Goal: Check status: Check status

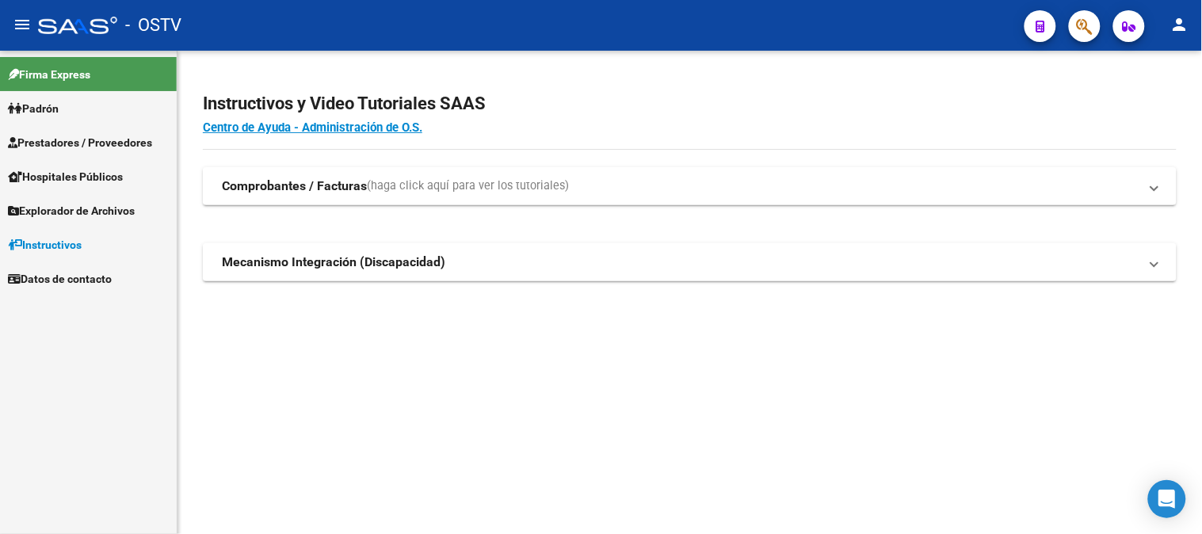
click at [66, 145] on span "Prestadores / Proveedores" at bounding box center [80, 142] width 144 height 17
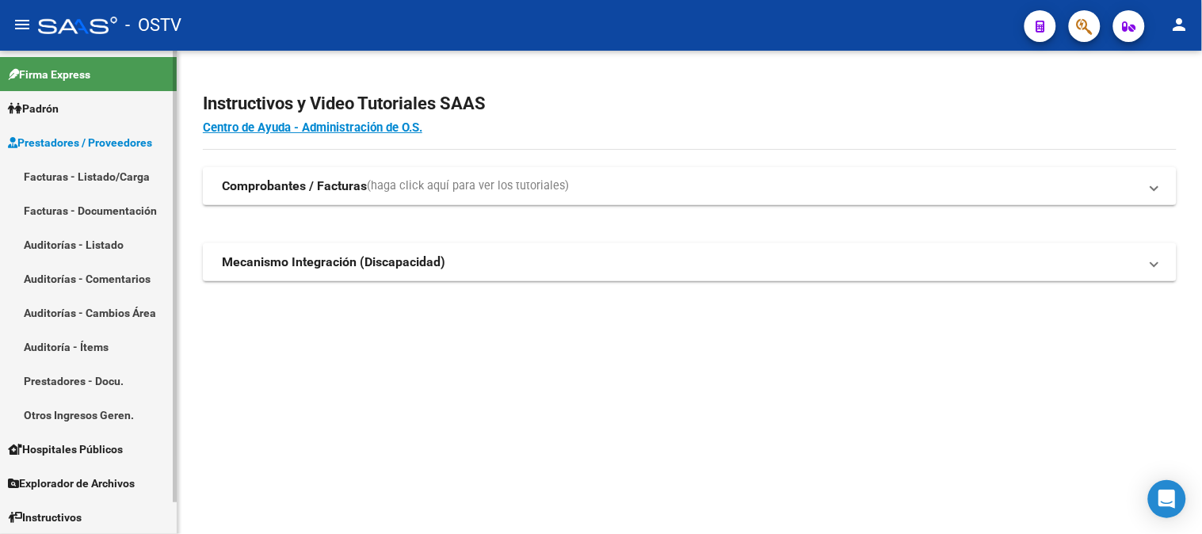
click at [78, 178] on link "Facturas - Listado/Carga" at bounding box center [88, 176] width 177 height 34
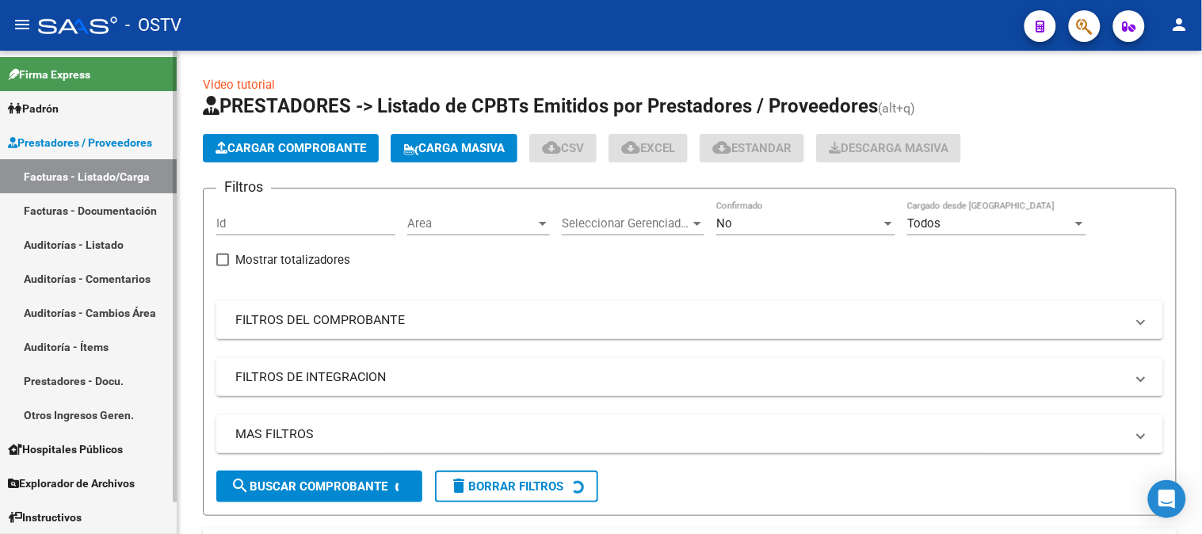
click at [101, 239] on link "Auditorías - Listado" at bounding box center [88, 244] width 177 height 34
click at [105, 246] on link "Auditorías - Listado" at bounding box center [88, 244] width 177 height 34
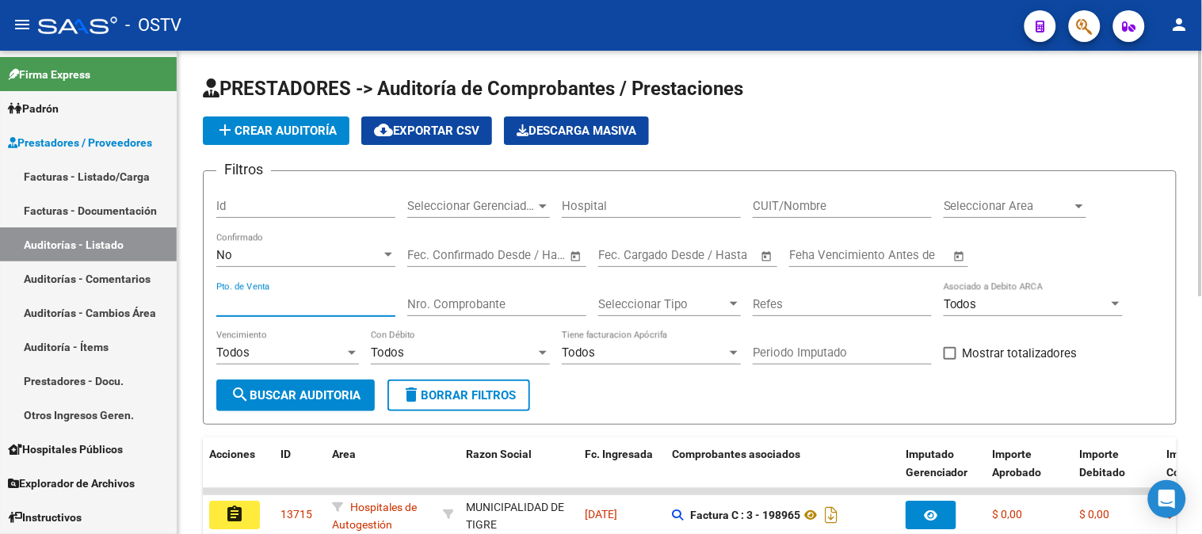
click at [297, 305] on input "Pto. de Venta" at bounding box center [305, 304] width 179 height 14
click at [431, 298] on input "Nro. Comprobante" at bounding box center [496, 304] width 179 height 14
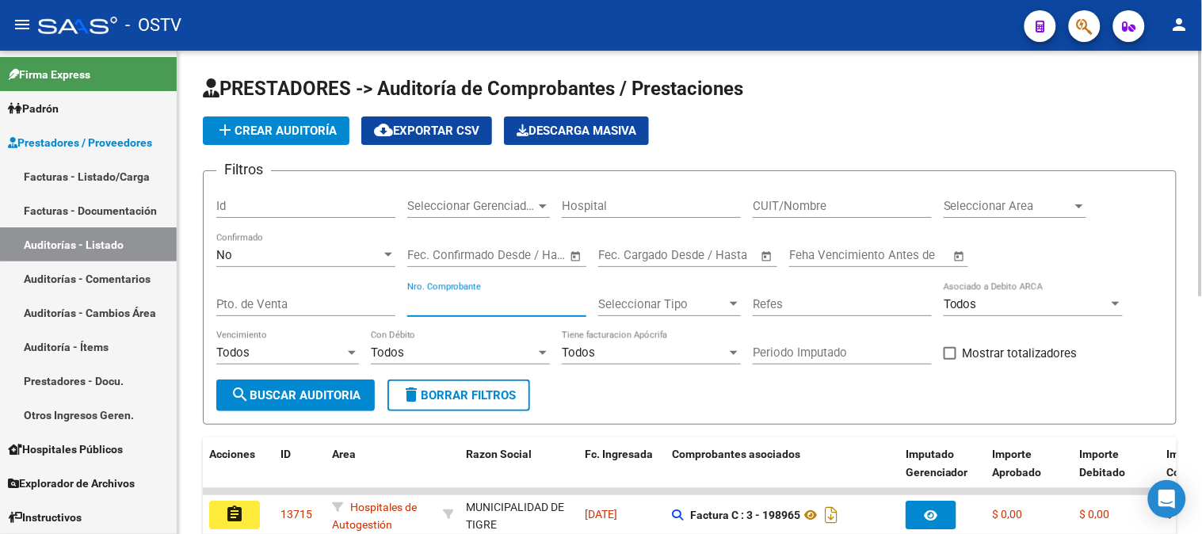
paste input "182486"
click at [420, 303] on input "Nro. Comprobante" at bounding box center [496, 304] width 179 height 14
type input "82486"
click at [250, 265] on div "No Confirmado" at bounding box center [305, 250] width 179 height 34
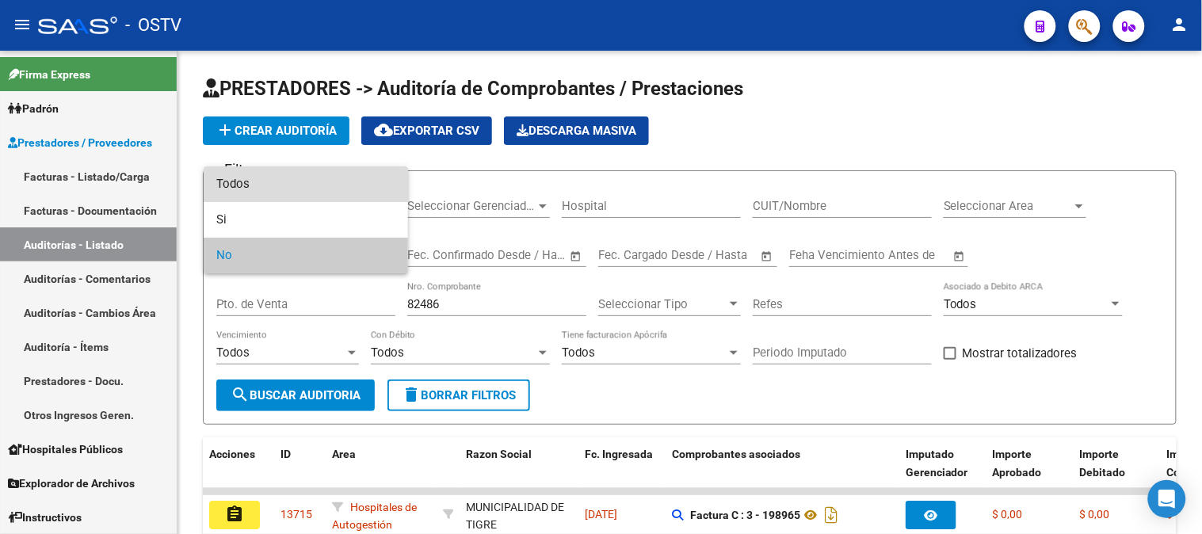
click at [249, 182] on span "Todos" at bounding box center [305, 184] width 179 height 36
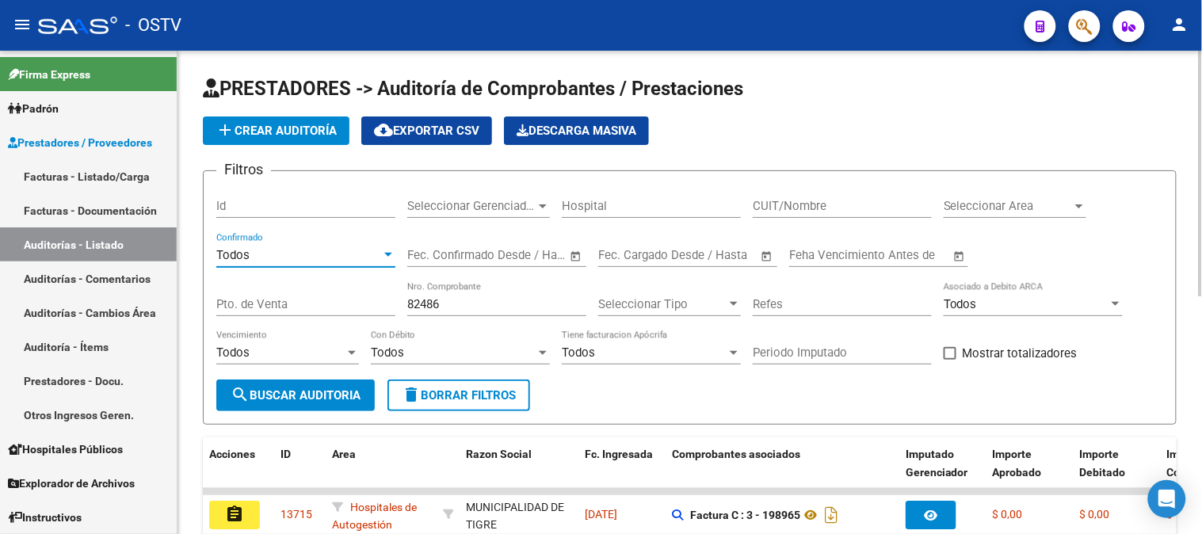
click at [327, 390] on span "search Buscar Auditoria" at bounding box center [296, 395] width 130 height 14
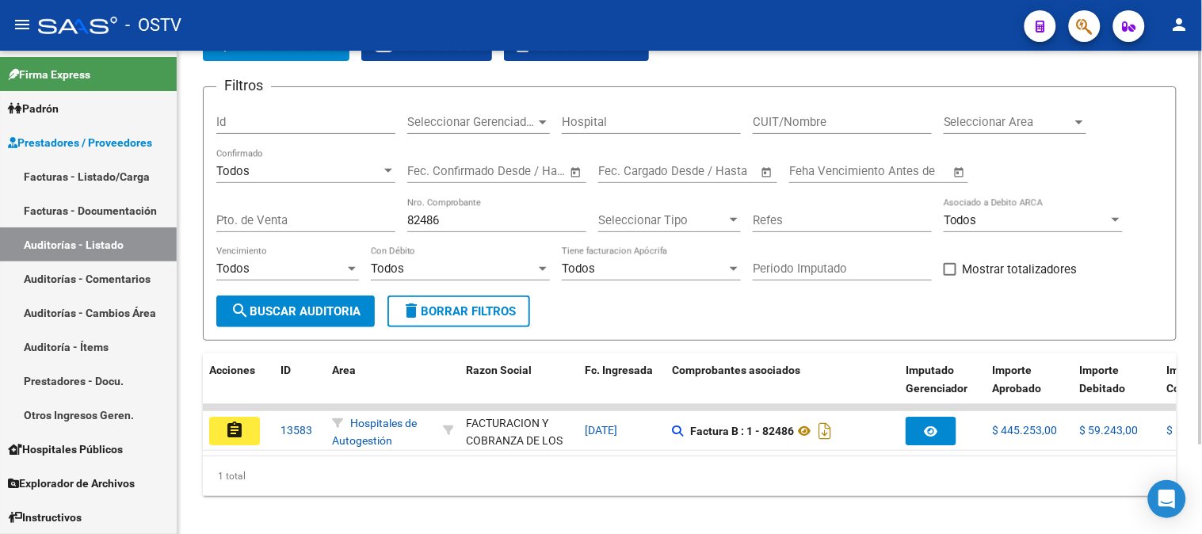
scroll to position [88, 0]
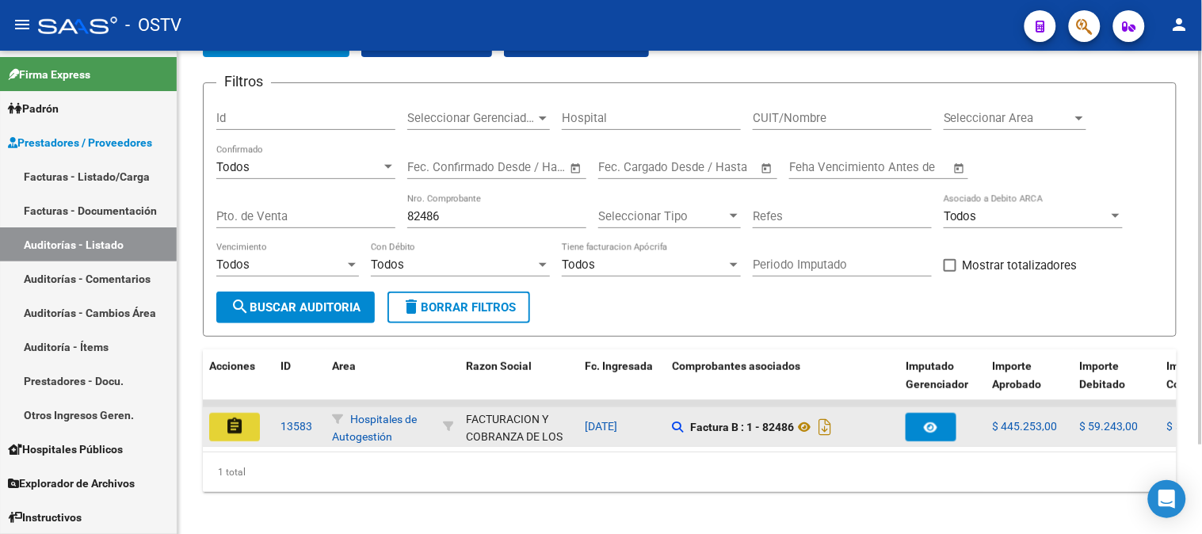
click at [235, 422] on mat-icon "assignment" at bounding box center [234, 426] width 19 height 19
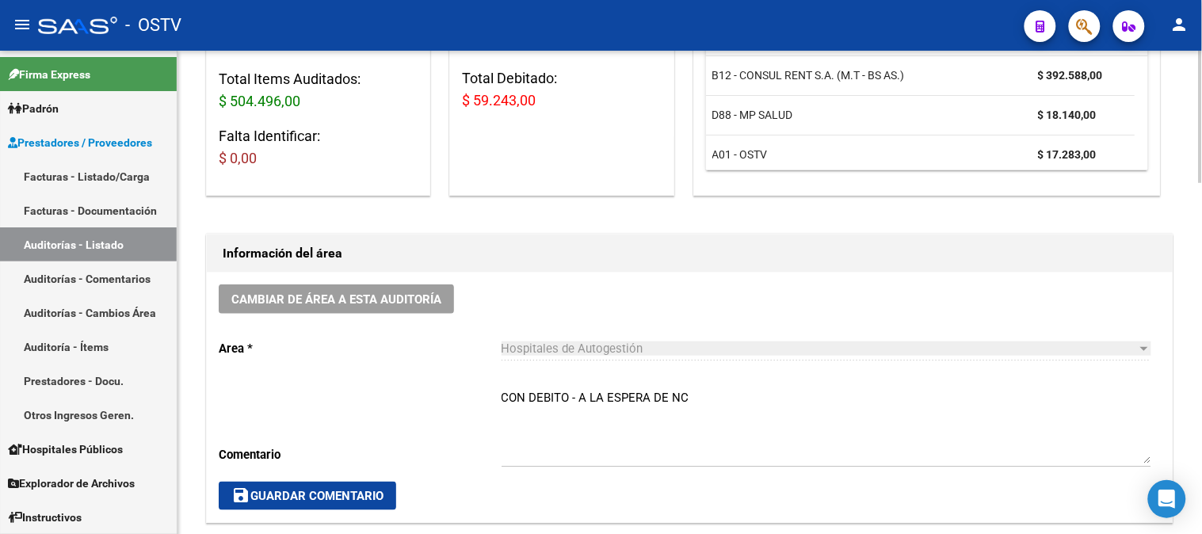
scroll to position [352, 0]
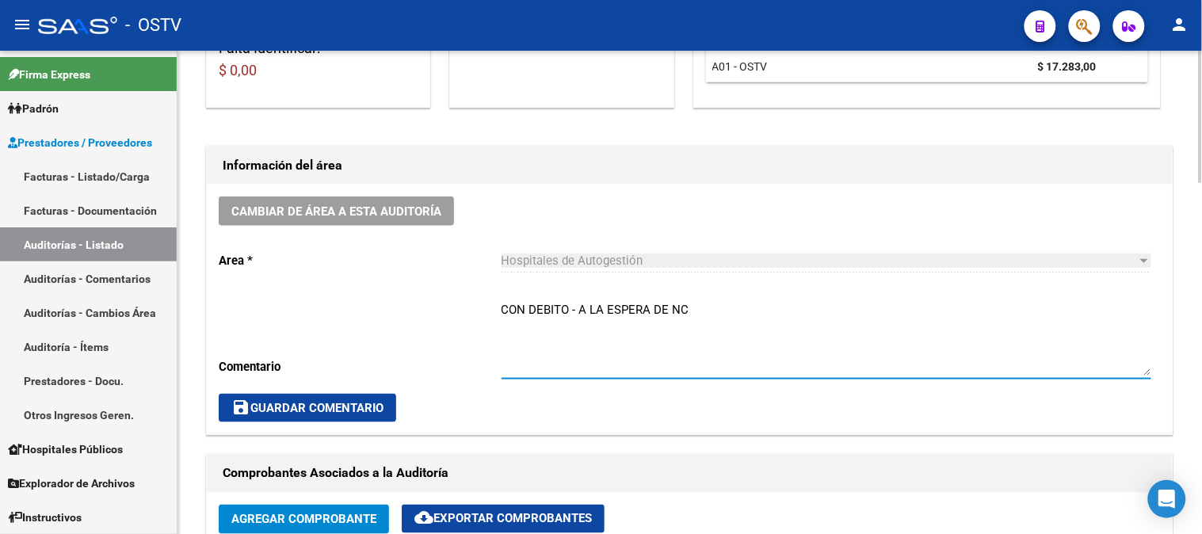
drag, startPoint x: 698, startPoint y: 310, endPoint x: 453, endPoint y: 327, distance: 245.5
click at [453, 327] on div "Cambiar de área a esta auditoría Area * Hospitales de Autogestión Seleccionar a…" at bounding box center [690, 310] width 966 height 250
type textarea "CERRADA CON NC"
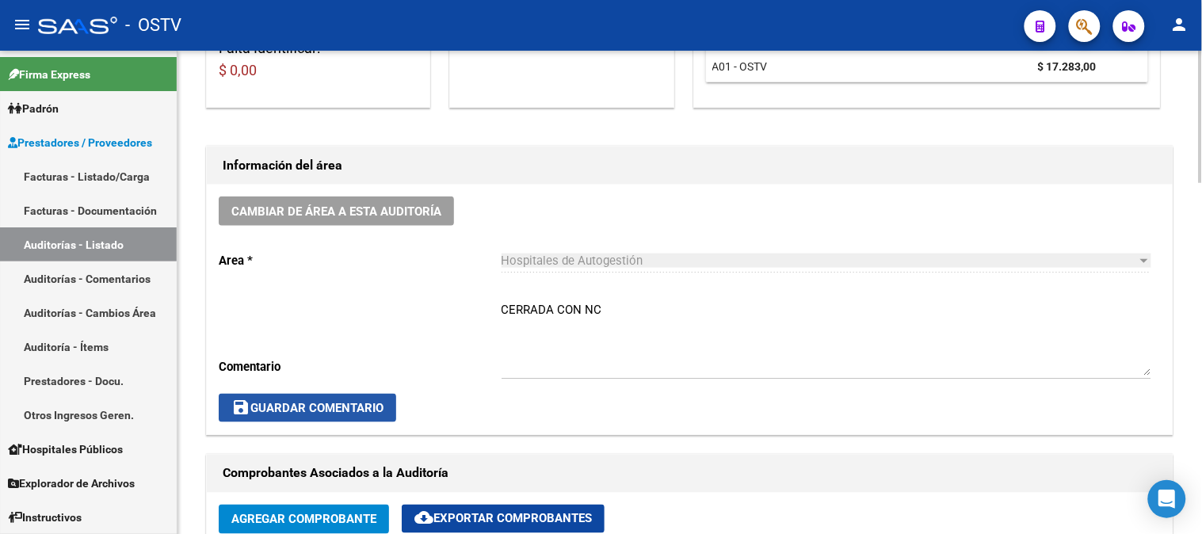
click at [380, 394] on button "save Guardar Comentario" at bounding box center [308, 408] width 178 height 29
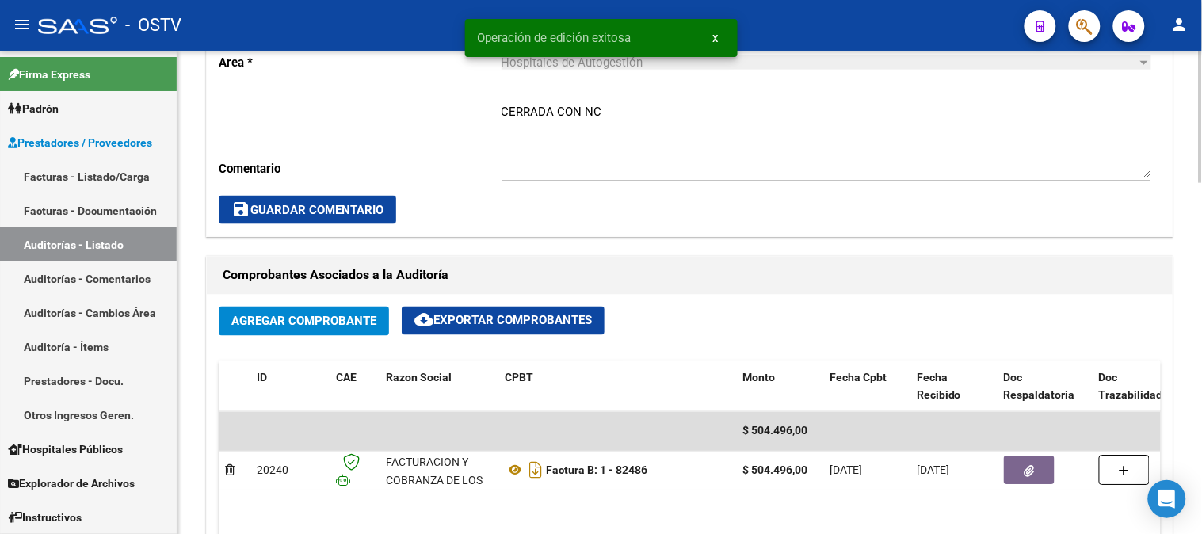
scroll to position [616, 0]
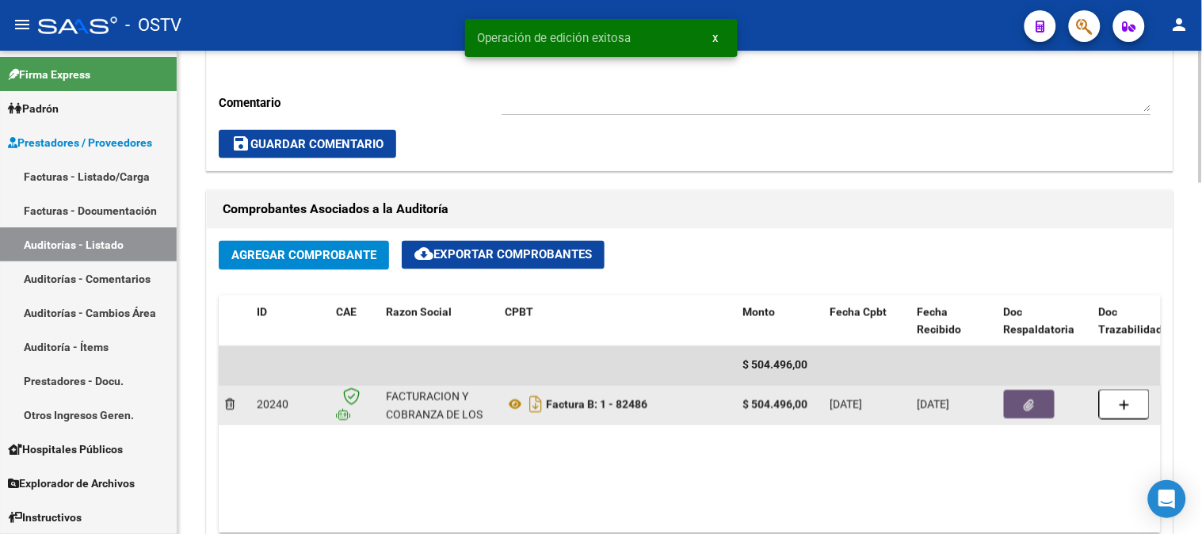
click at [1010, 406] on button "button" at bounding box center [1029, 405] width 51 height 29
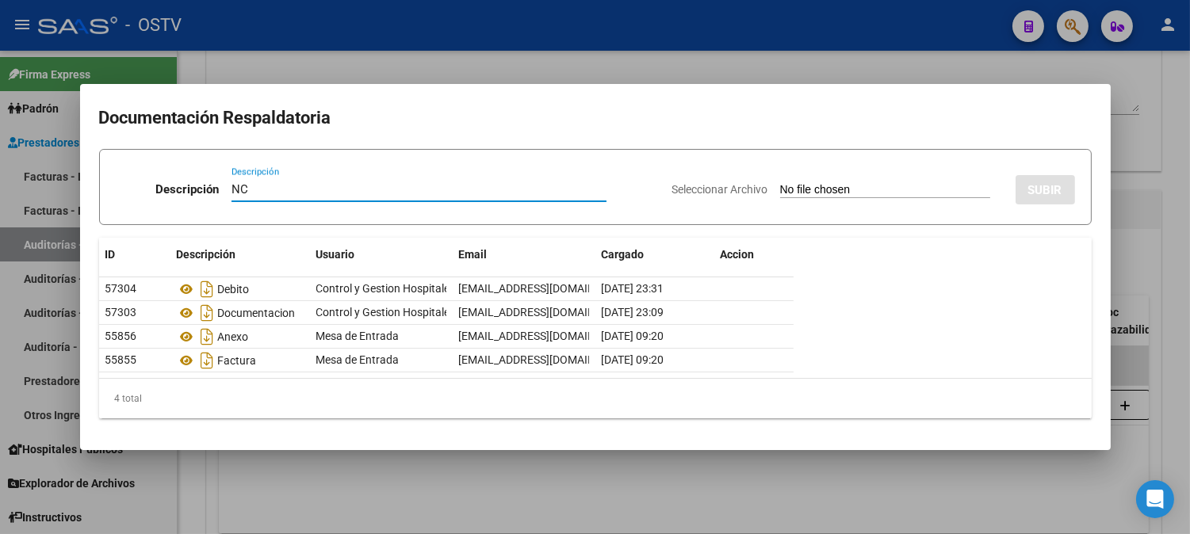
type input "NC"
click at [826, 188] on input "Seleccionar Archivo" at bounding box center [885, 190] width 210 height 15
type input "C:\fakepath\1-82486.pdf"
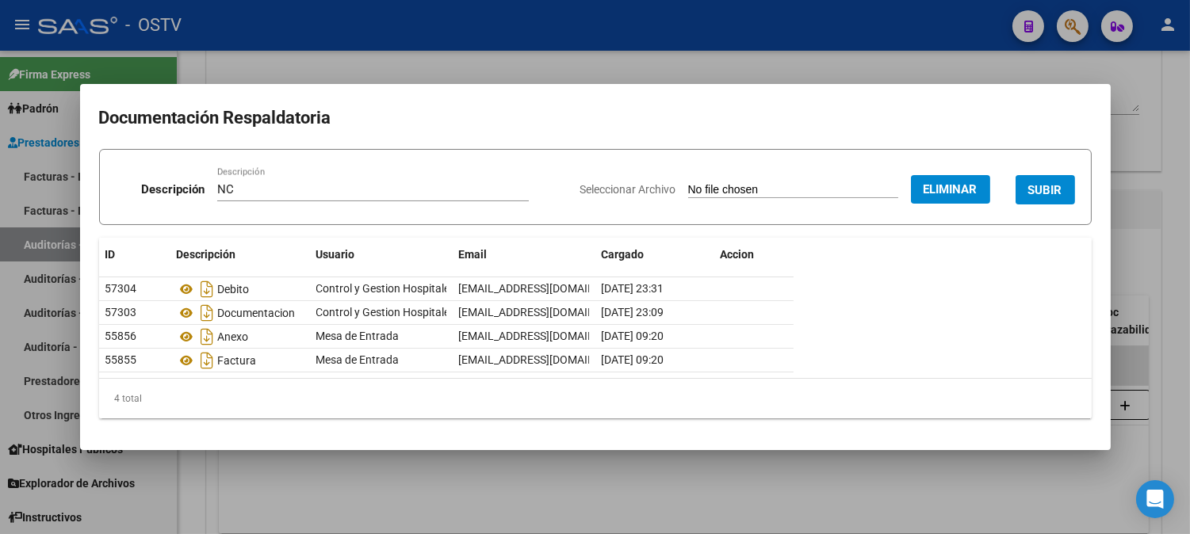
click at [1066, 193] on button "SUBIR" at bounding box center [1044, 189] width 59 height 29
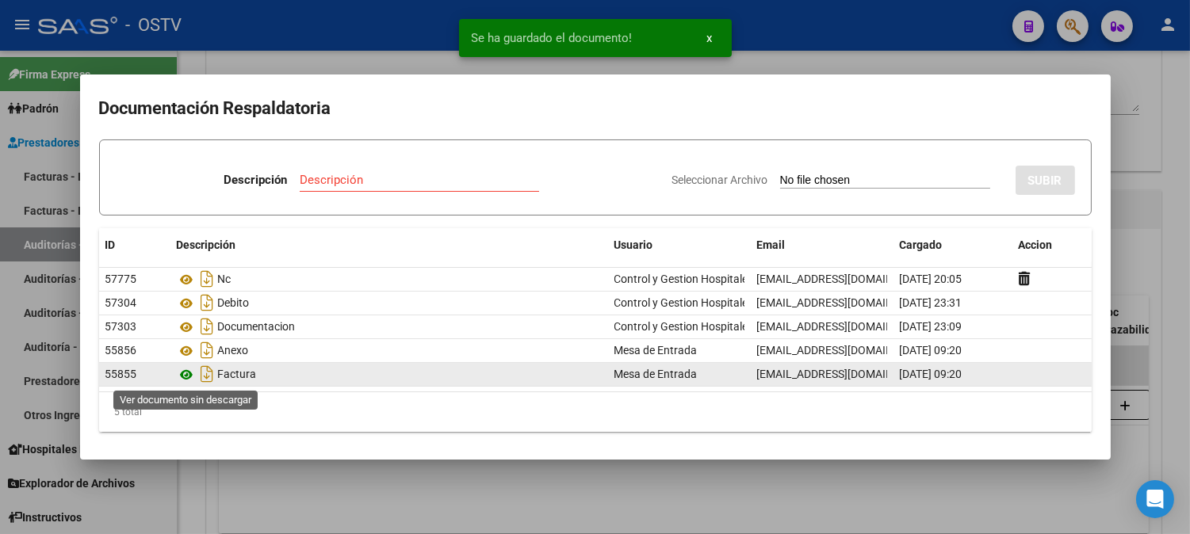
click at [185, 375] on icon at bounding box center [187, 374] width 21 height 19
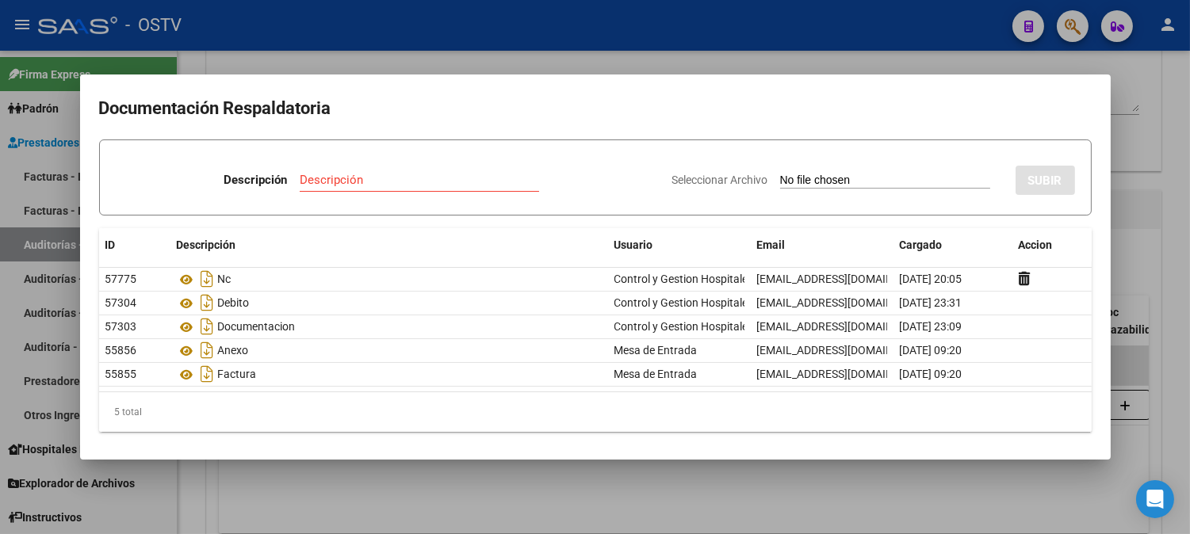
click at [1159, 151] on div at bounding box center [595, 267] width 1190 height 534
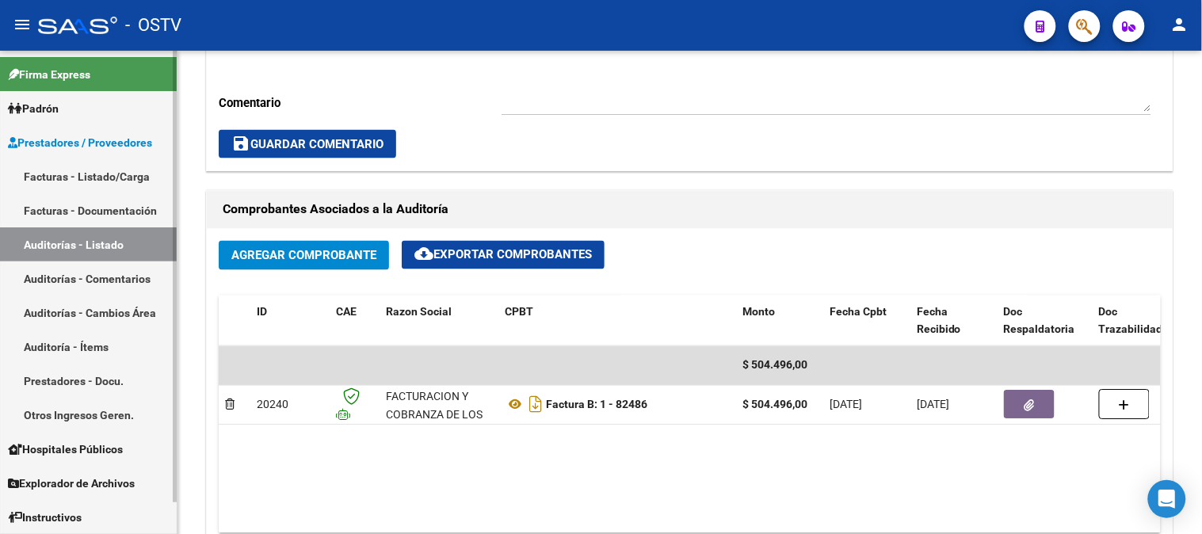
click at [65, 240] on link "Auditorías - Listado" at bounding box center [88, 244] width 177 height 34
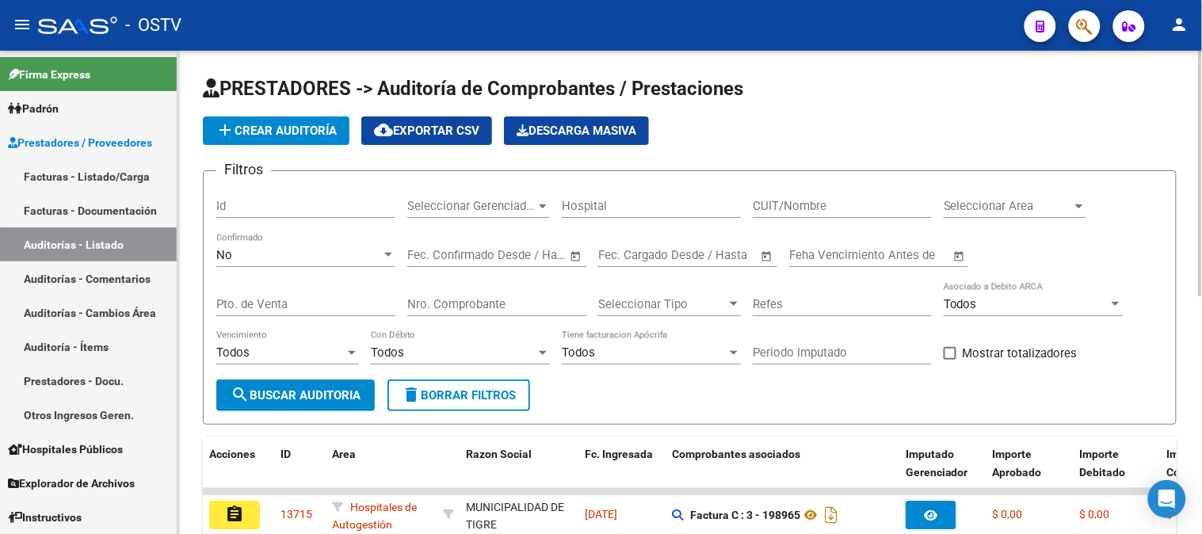
click at [489, 288] on div "Nro. Comprobante" at bounding box center [496, 299] width 179 height 34
click at [487, 307] on input "Nro. Comprobante" at bounding box center [496, 304] width 179 height 14
paste input "181480"
click at [417, 307] on input "Nro. Comprobante" at bounding box center [496, 304] width 179 height 14
type input "81480"
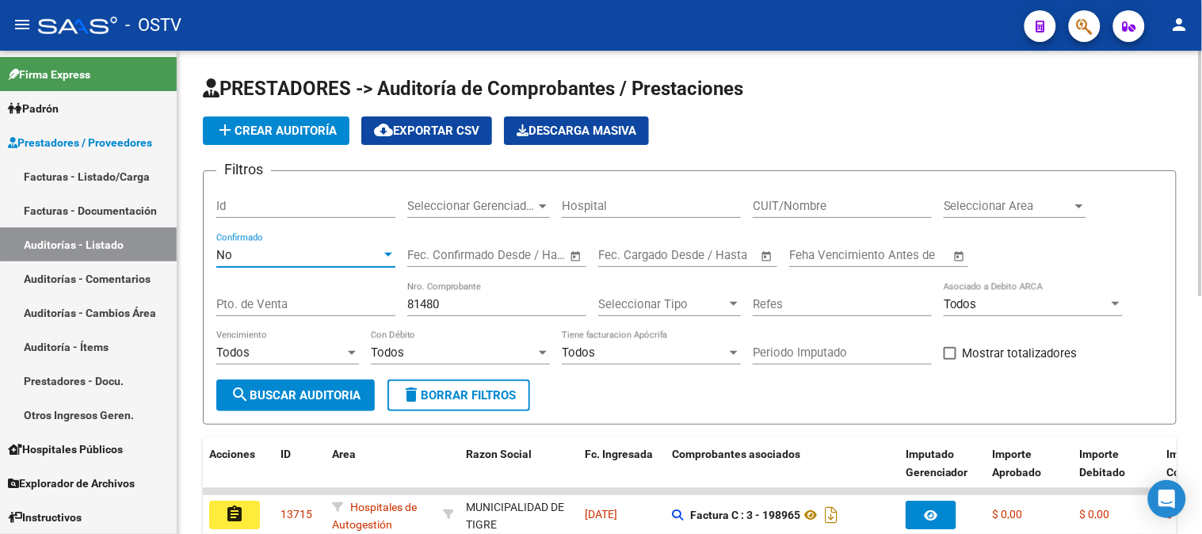
click at [354, 262] on div "No" at bounding box center [298, 255] width 165 height 14
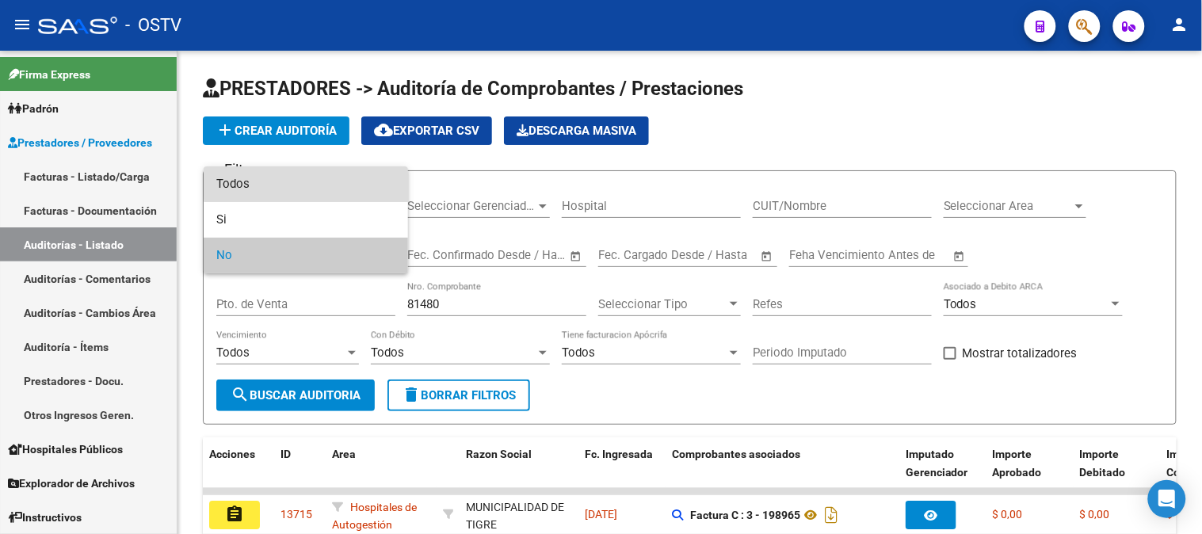
click at [326, 180] on span "Todos" at bounding box center [305, 184] width 179 height 36
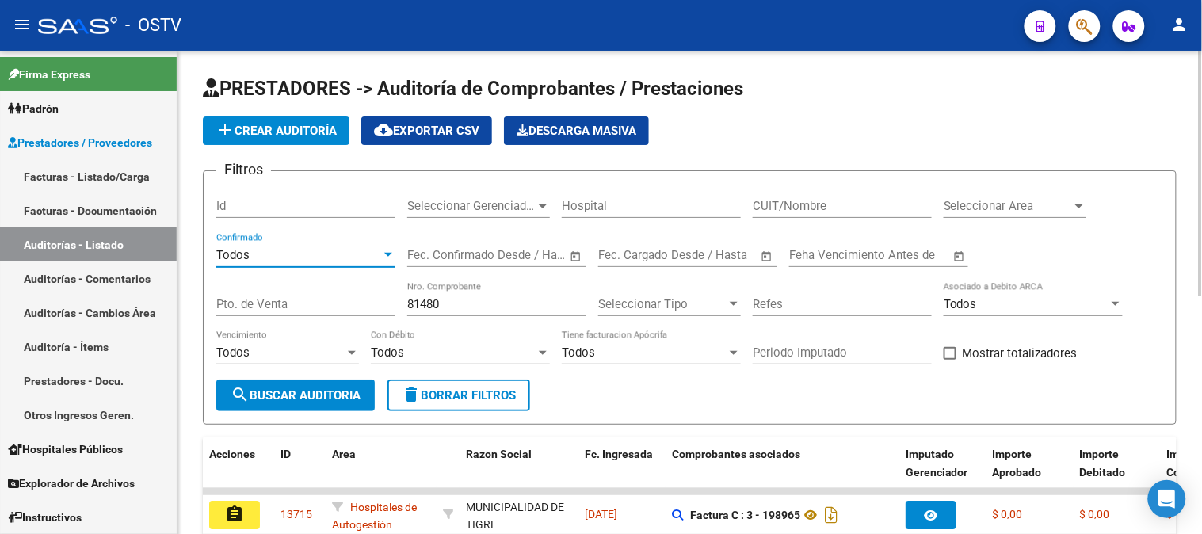
click at [323, 391] on span "search Buscar Auditoria" at bounding box center [296, 395] width 130 height 14
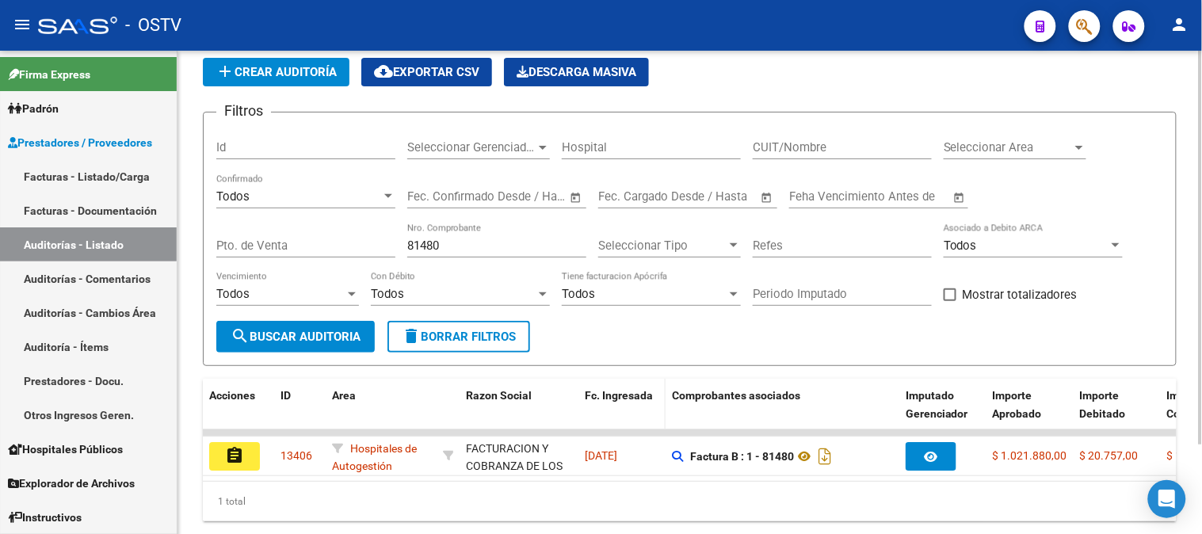
scroll to position [109, 0]
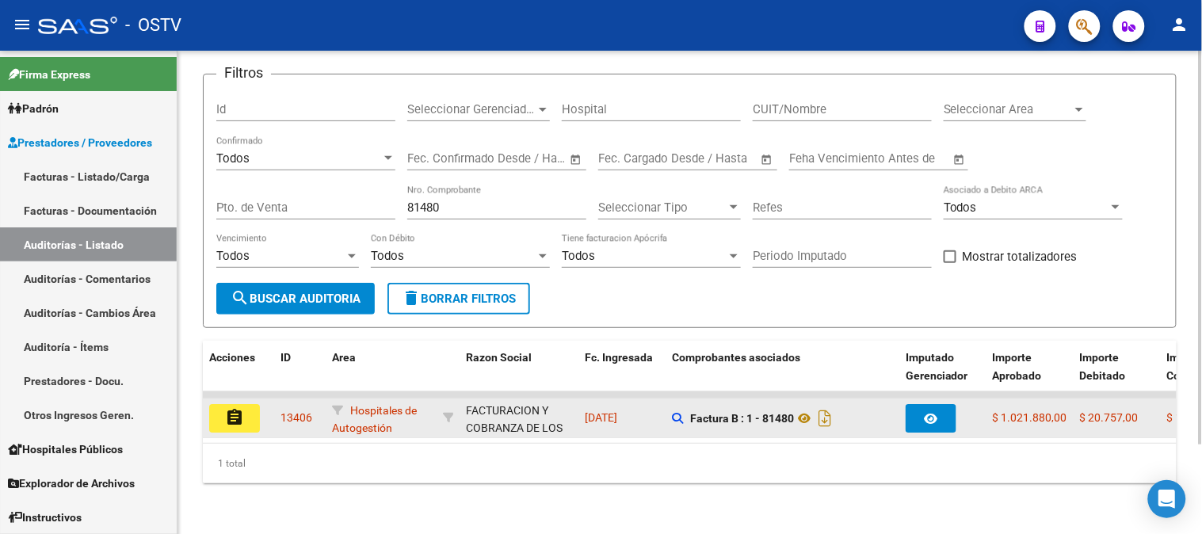
click at [236, 408] on mat-icon "assignment" at bounding box center [234, 417] width 19 height 19
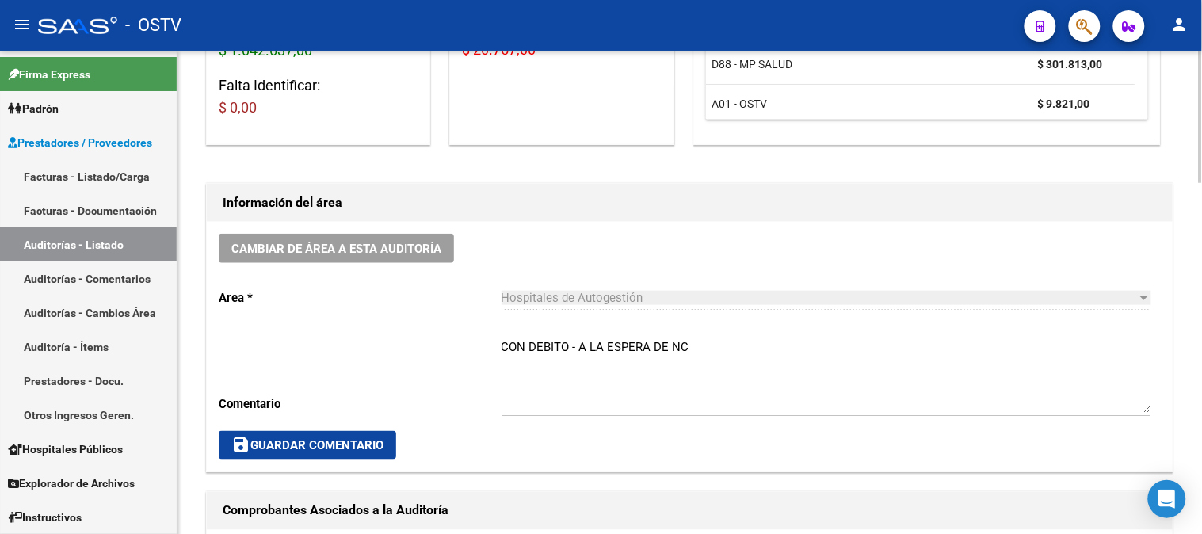
scroll to position [352, 0]
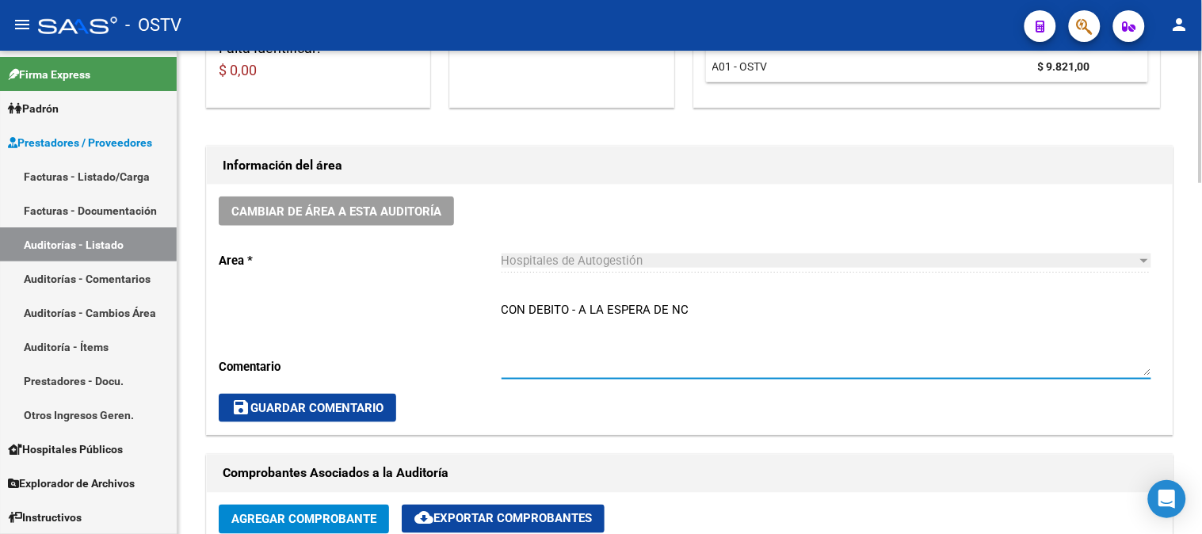
drag, startPoint x: 714, startPoint y: 307, endPoint x: 488, endPoint y: 319, distance: 226.2
click at [490, 319] on div "Cambiar de área a esta auditoría Area * Hospitales de Autogestión Seleccionar a…" at bounding box center [690, 310] width 966 height 250
type textarea "CERRADA CON NC"
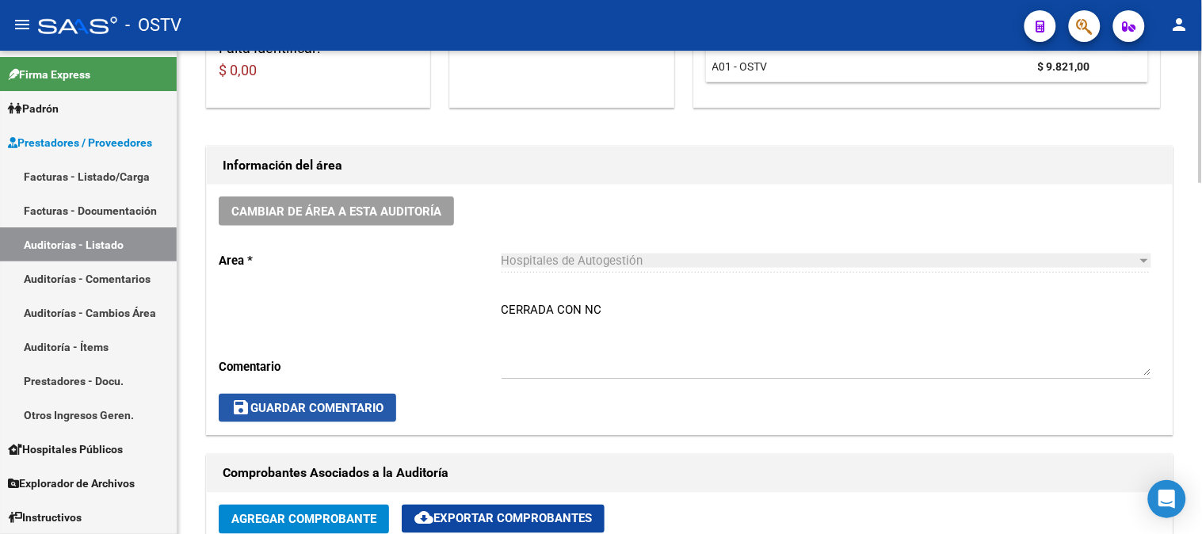
click at [361, 401] on span "save Guardar Comentario" at bounding box center [307, 408] width 152 height 14
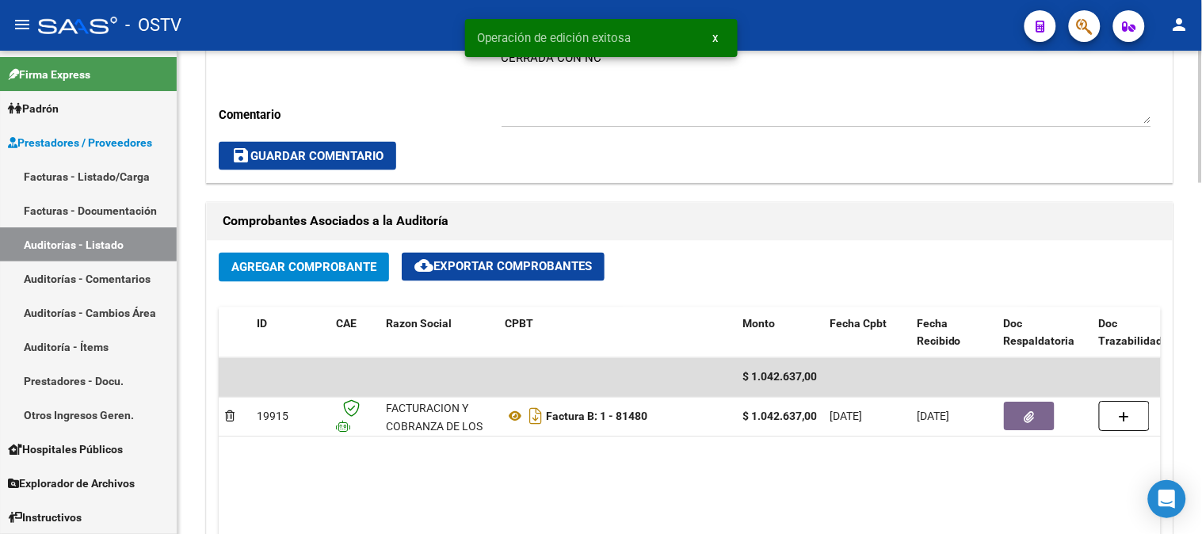
scroll to position [704, 0]
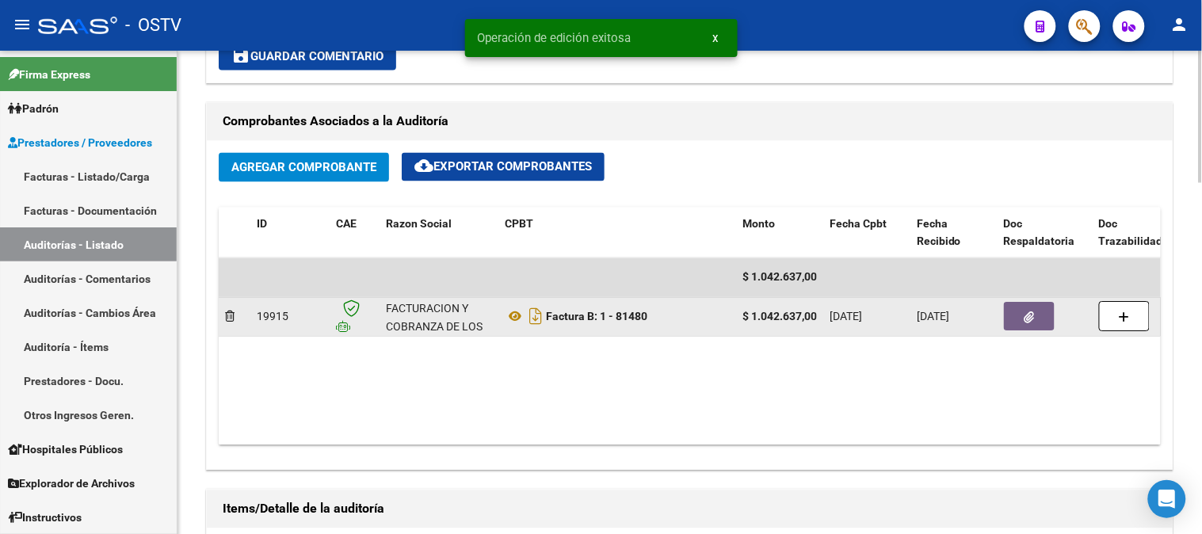
click at [1035, 322] on button "button" at bounding box center [1029, 317] width 51 height 29
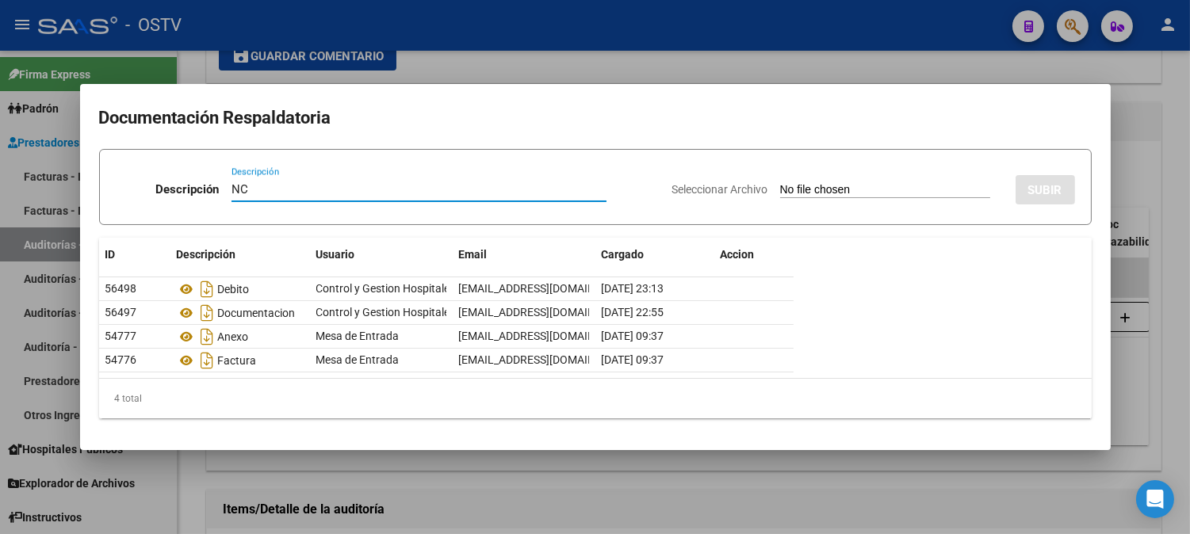
type input "NC"
click at [783, 194] on input "Seleccionar Archivo" at bounding box center [885, 190] width 210 height 15
type input "C:\fakepath\1-81480.pdf"
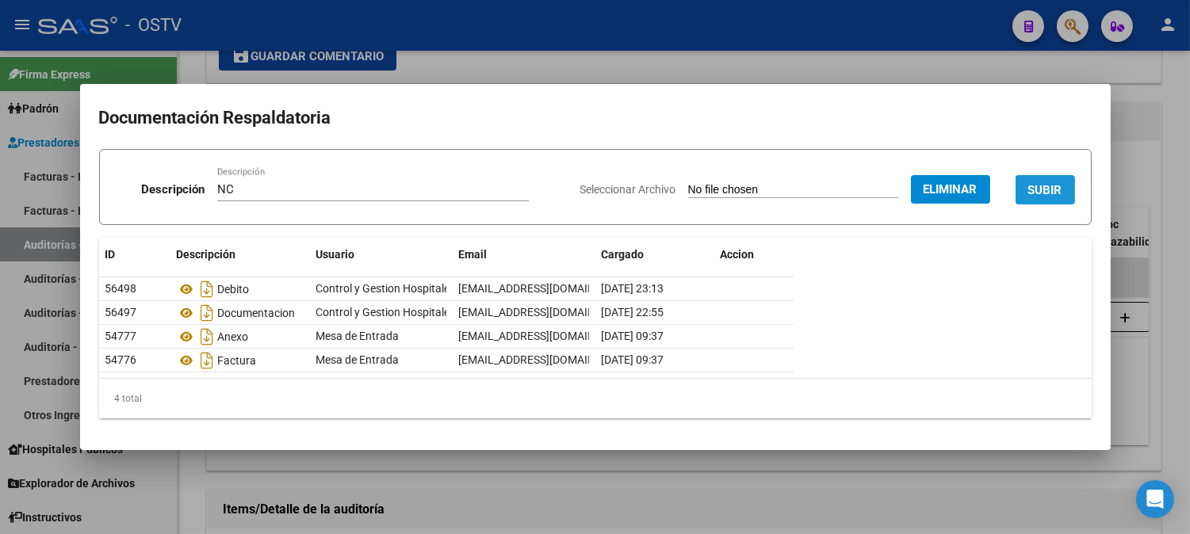
click at [1048, 191] on span "SUBIR" at bounding box center [1045, 190] width 34 height 14
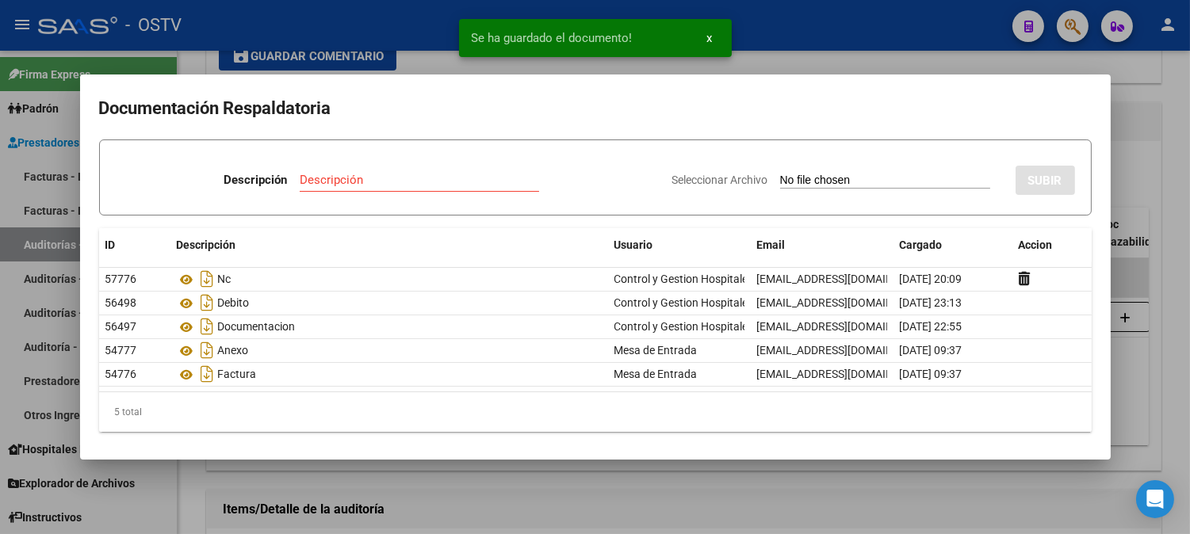
click at [1132, 158] on div at bounding box center [595, 267] width 1190 height 534
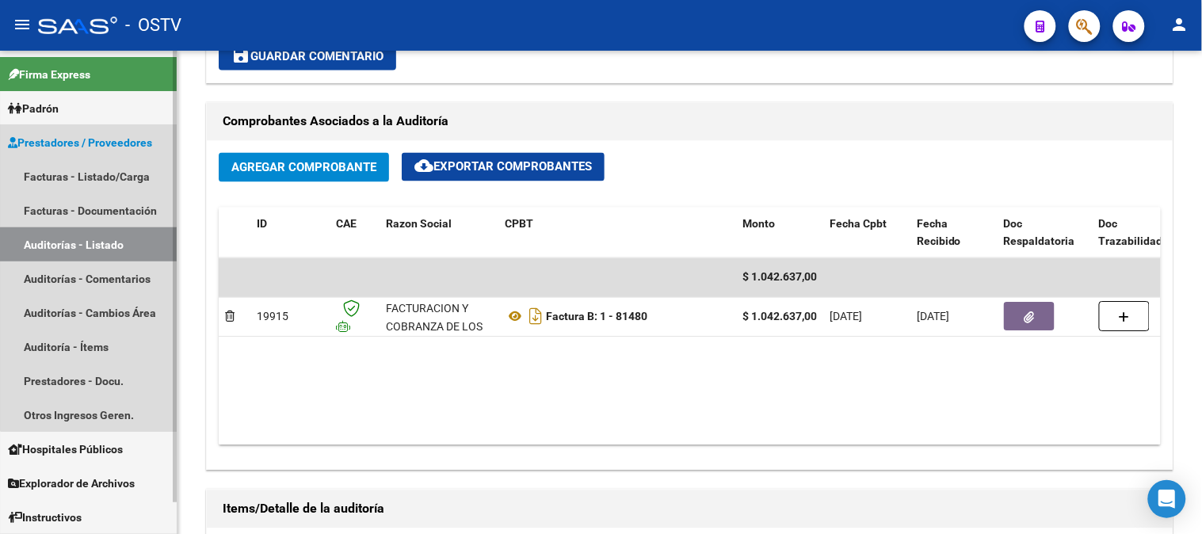
click at [116, 250] on link "Auditorías - Listado" at bounding box center [88, 244] width 177 height 34
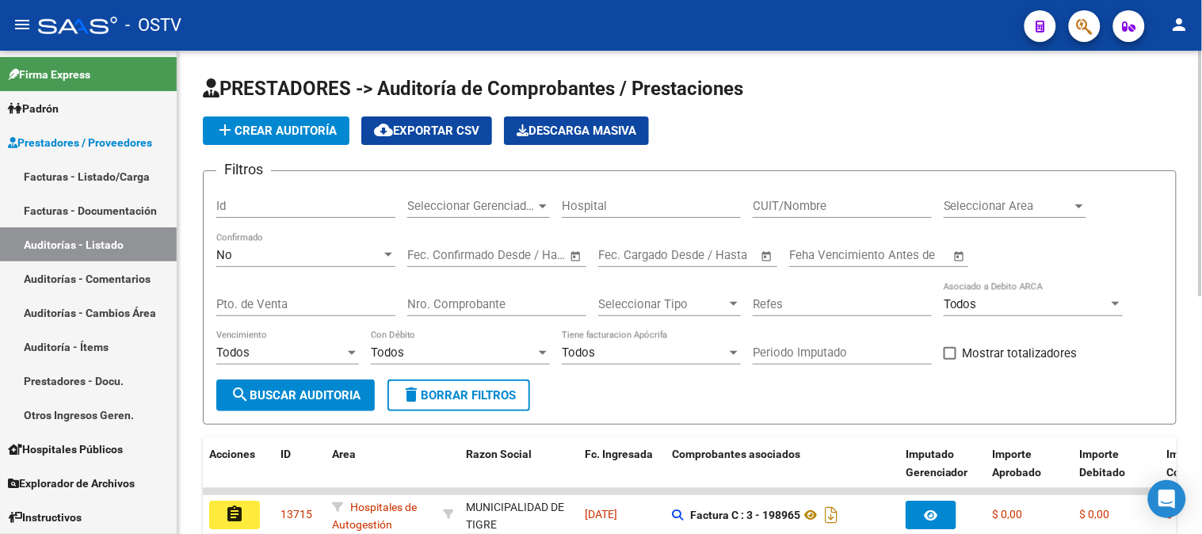
click at [477, 398] on span "delete Borrar Filtros" at bounding box center [459, 395] width 114 height 14
click at [500, 311] on input "Nro. Comprobante" at bounding box center [496, 304] width 179 height 14
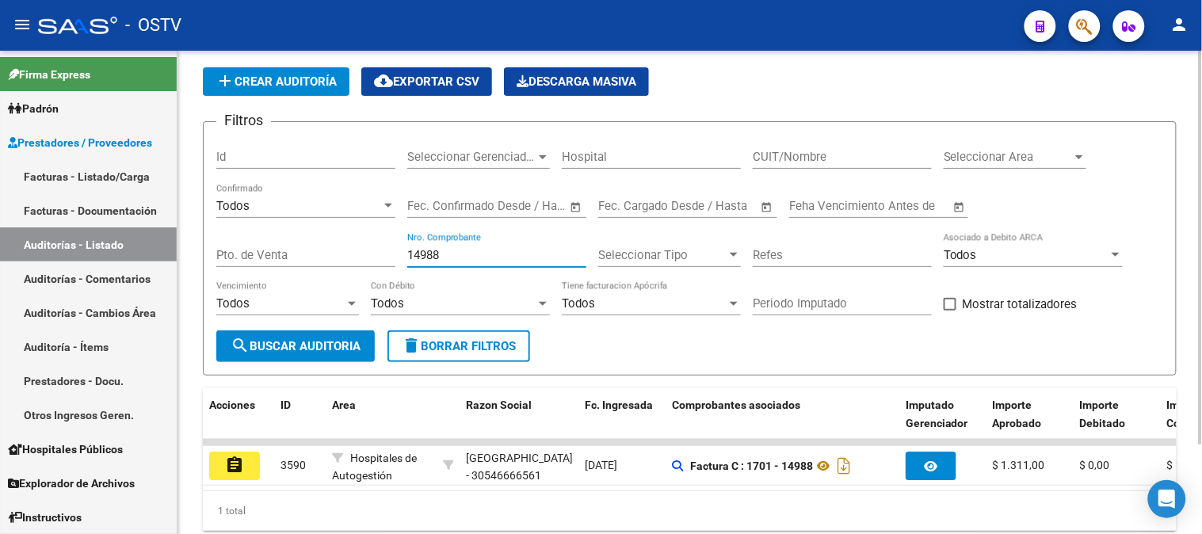
scroll to position [88, 0]
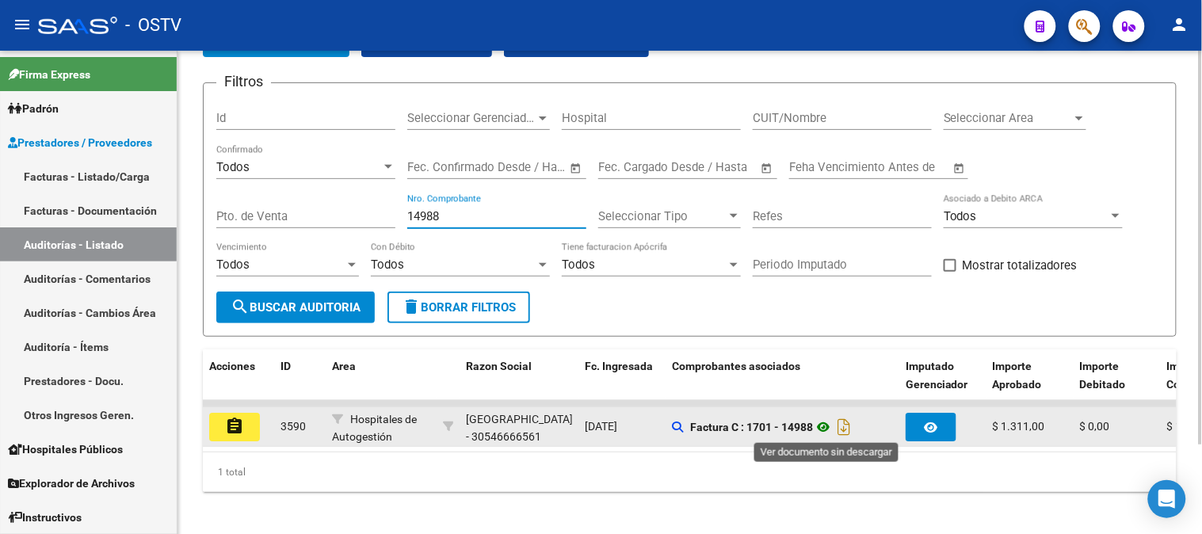
click at [831, 426] on icon at bounding box center [823, 427] width 21 height 19
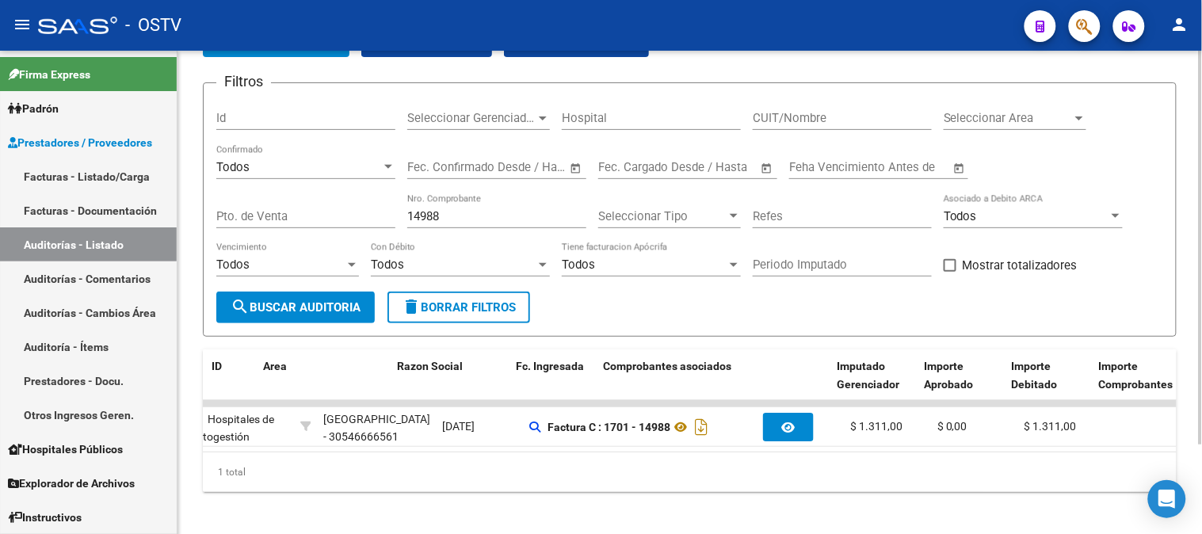
scroll to position [0, 68]
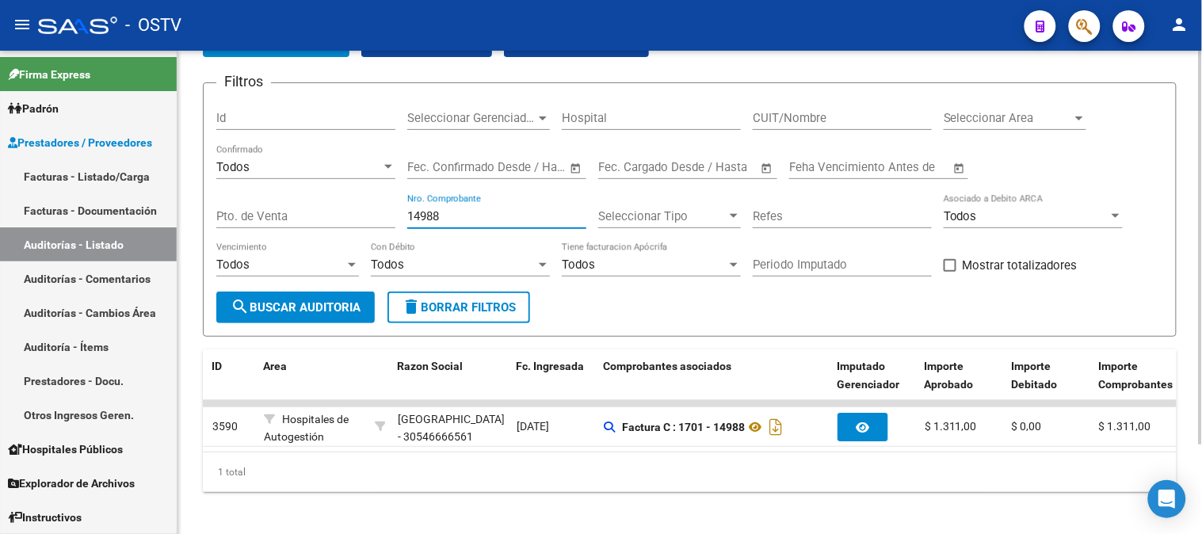
drag, startPoint x: 441, startPoint y: 212, endPoint x: 415, endPoint y: 217, distance: 26.7
click at [415, 217] on input "14988" at bounding box center [496, 216] width 179 height 14
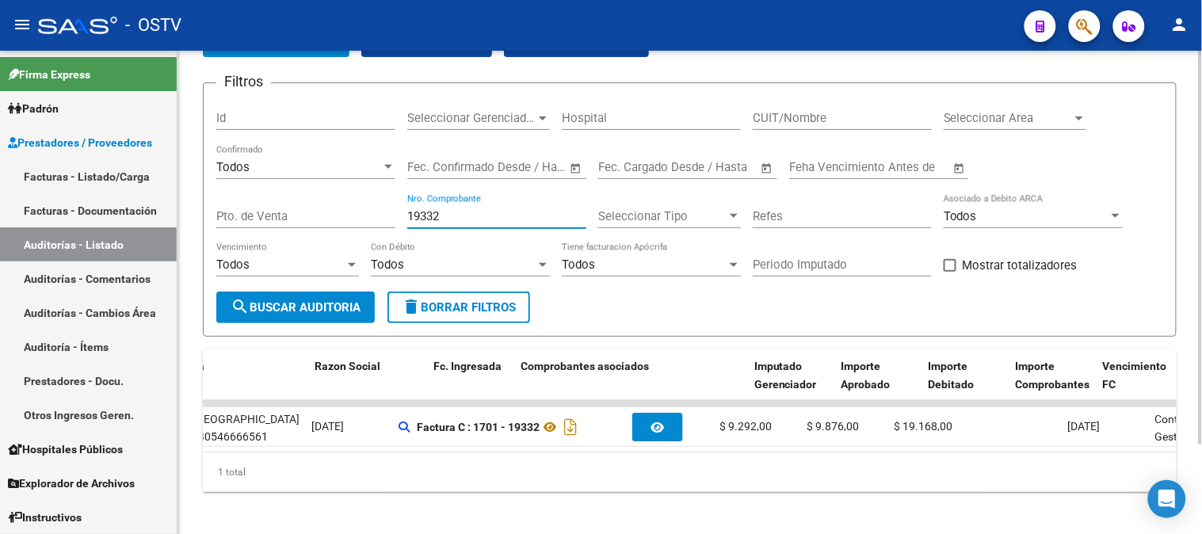
scroll to position [0, 151]
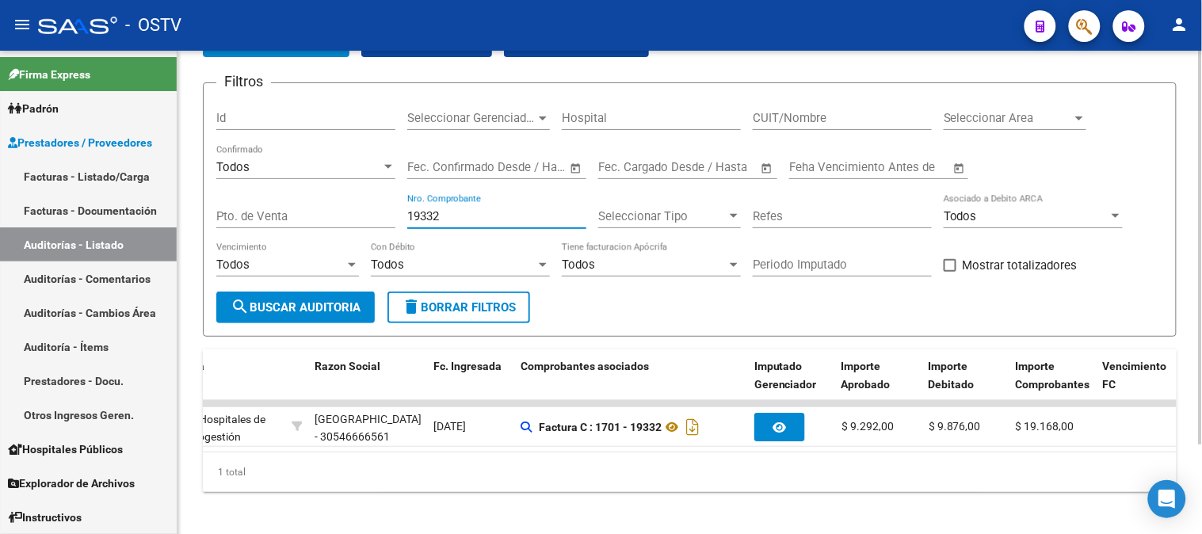
drag, startPoint x: 445, startPoint y: 211, endPoint x: 397, endPoint y: 220, distance: 49.1
click at [397, 220] on div "Filtros Id Seleccionar Gerenciador Seleccionar Gerenciador Hospital CUIT/Nombre…" at bounding box center [689, 194] width 947 height 196
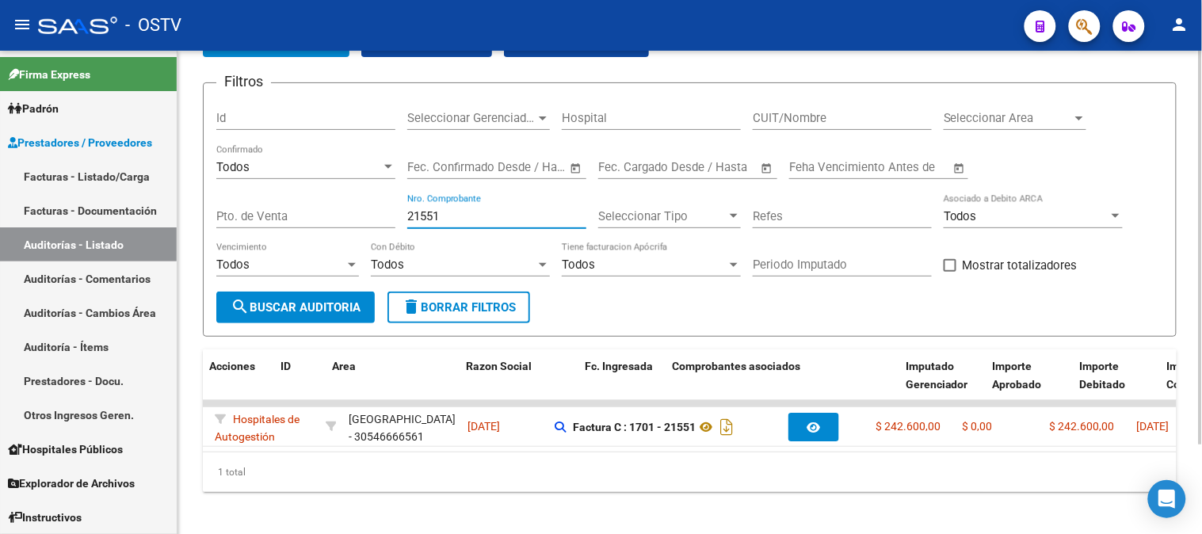
scroll to position [0, 0]
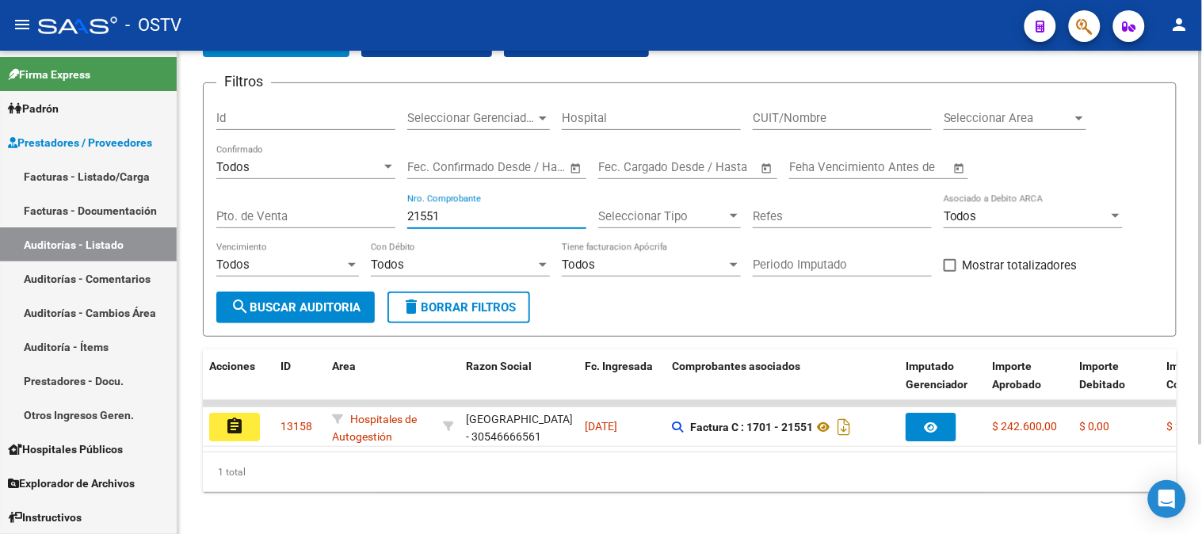
drag, startPoint x: 455, startPoint y: 216, endPoint x: 413, endPoint y: 212, distance: 42.3
click at [413, 212] on input "21551" at bounding box center [496, 216] width 179 height 14
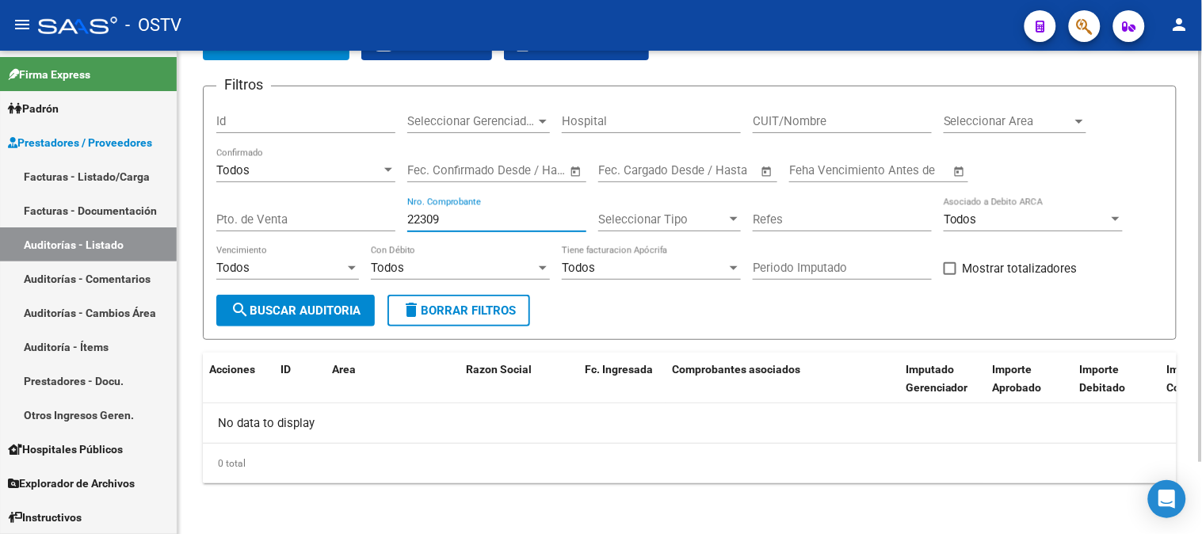
scroll to position [84, 0]
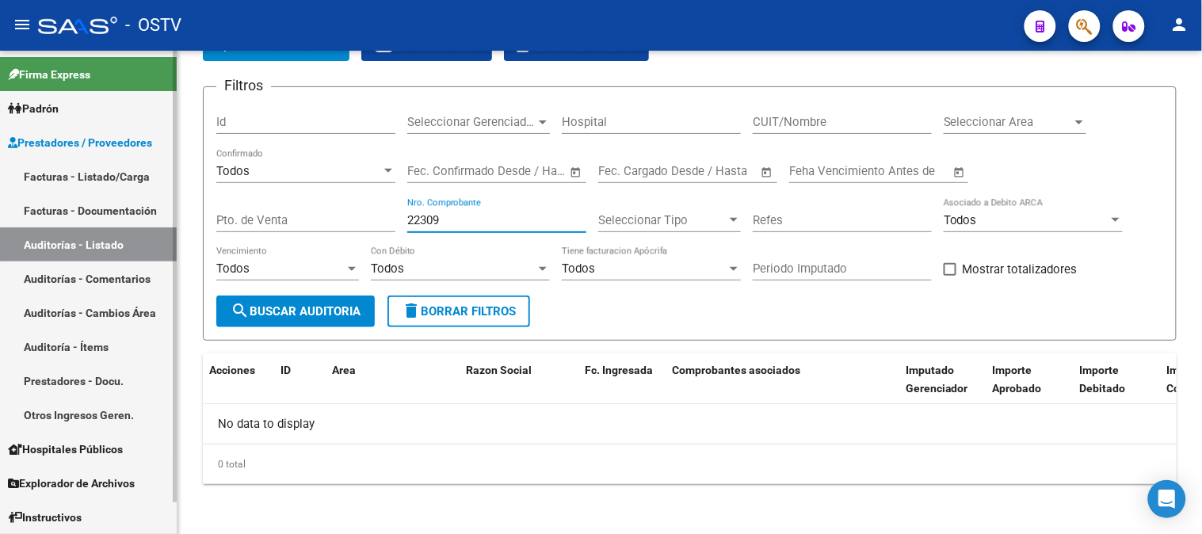
type input "22309"
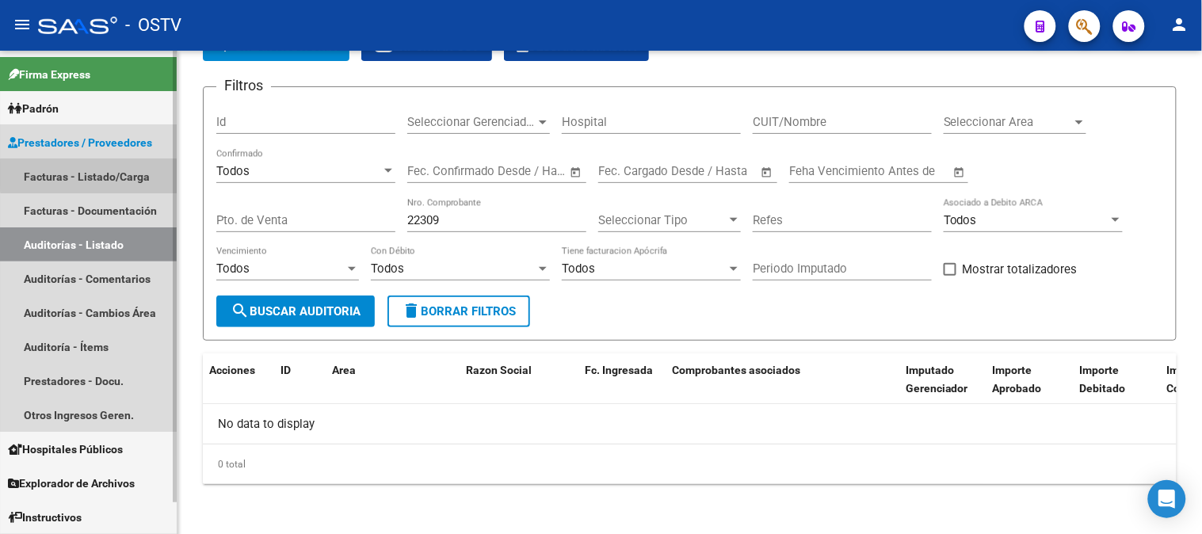
click at [96, 174] on link "Facturas - Listado/Carga" at bounding box center [88, 176] width 177 height 34
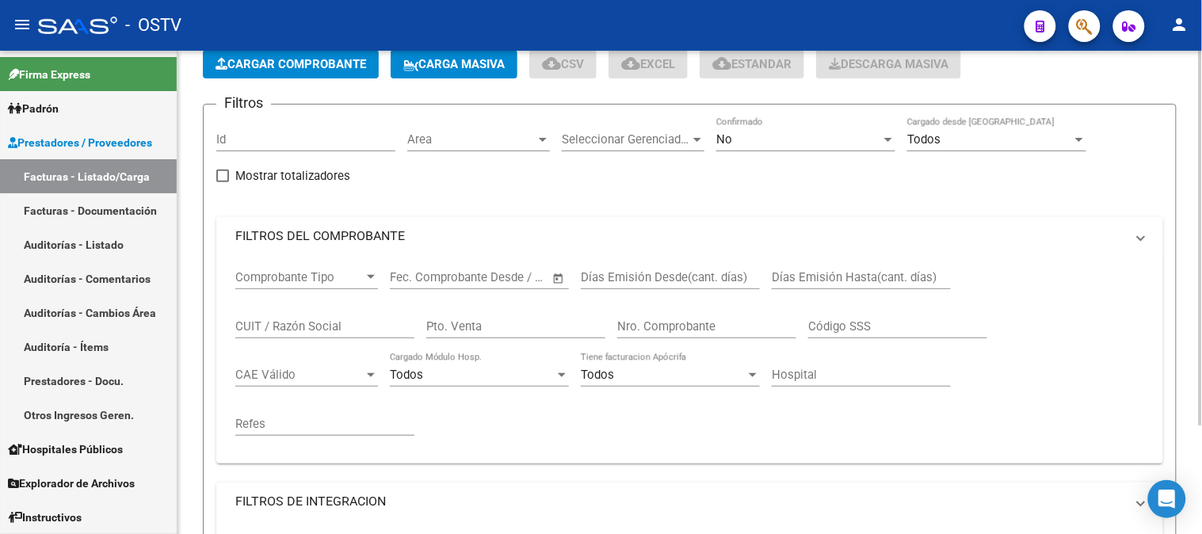
click at [338, 245] on mat-panel-title "FILTROS DEL COMPROBANTE" at bounding box center [680, 235] width 890 height 17
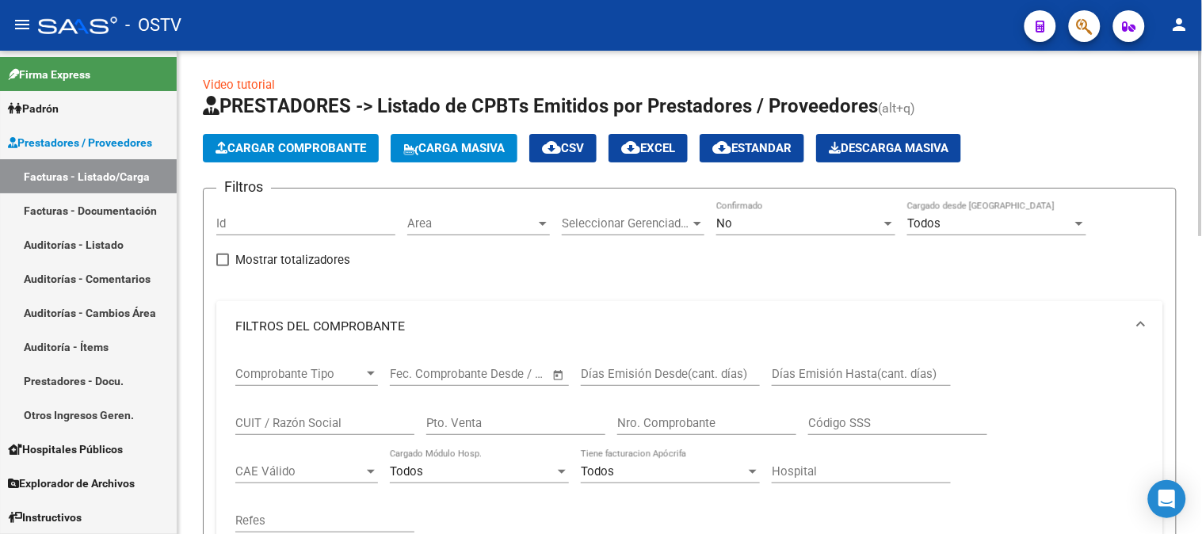
click at [790, 226] on div "No" at bounding box center [798, 223] width 165 height 14
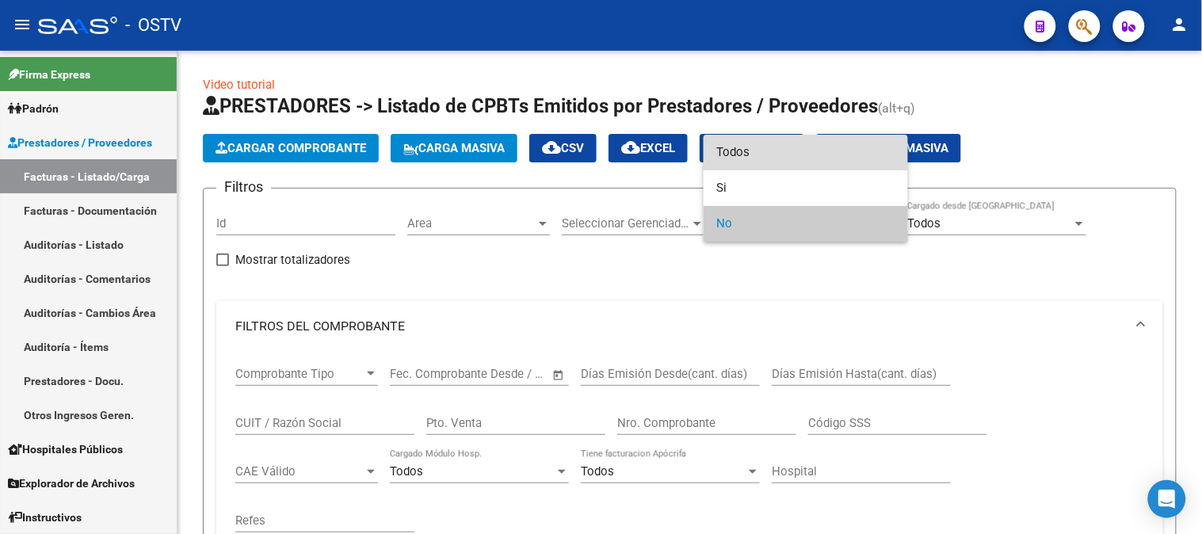
click at [759, 148] on span "Todos" at bounding box center [805, 153] width 179 height 36
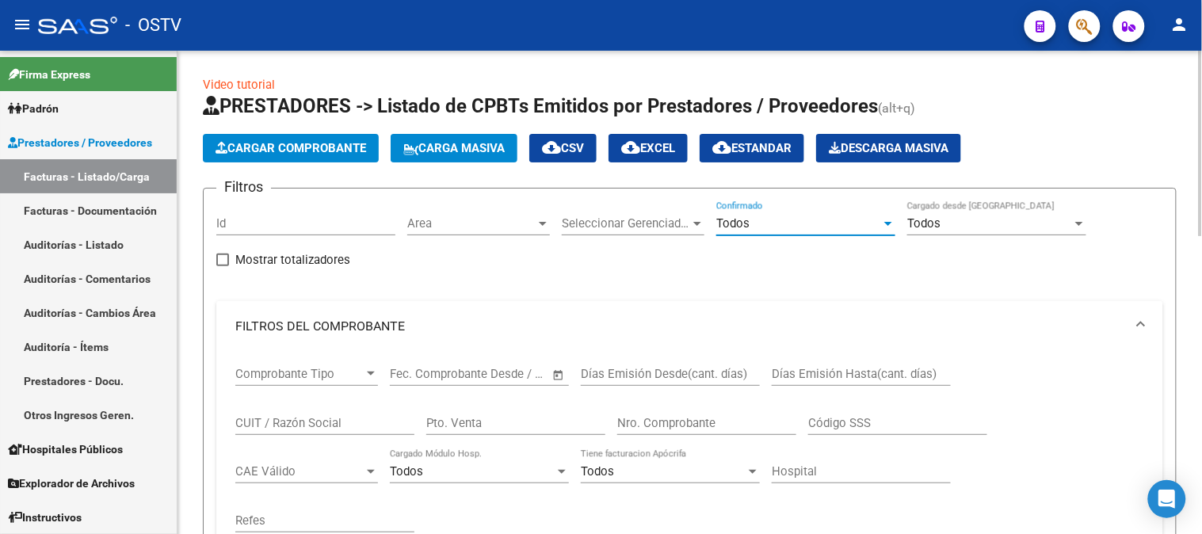
click at [640, 417] on input "Nro. Comprobante" at bounding box center [706, 423] width 179 height 14
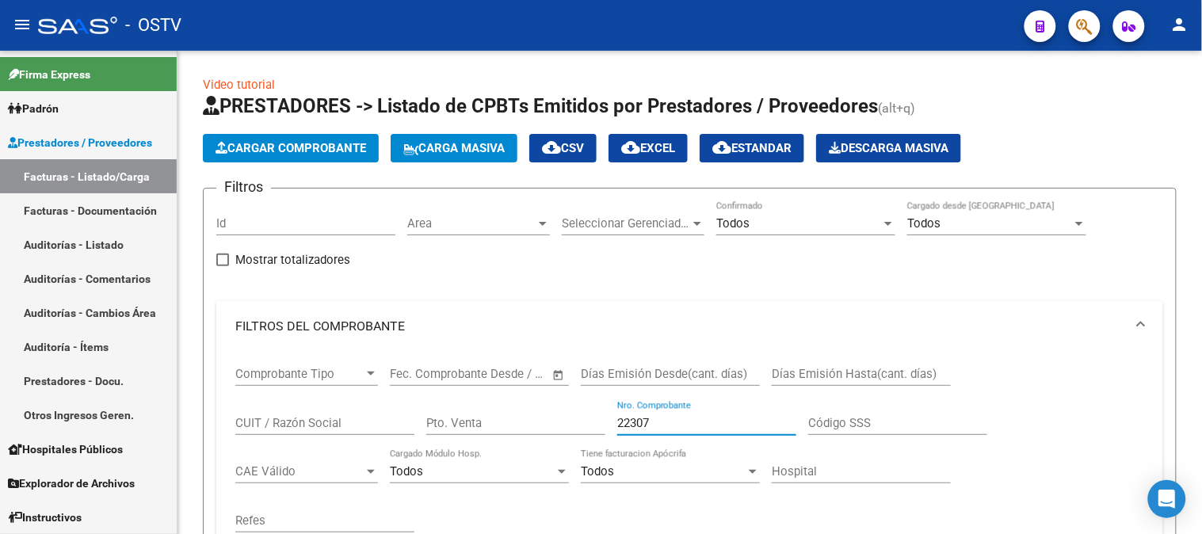
type input "22307"
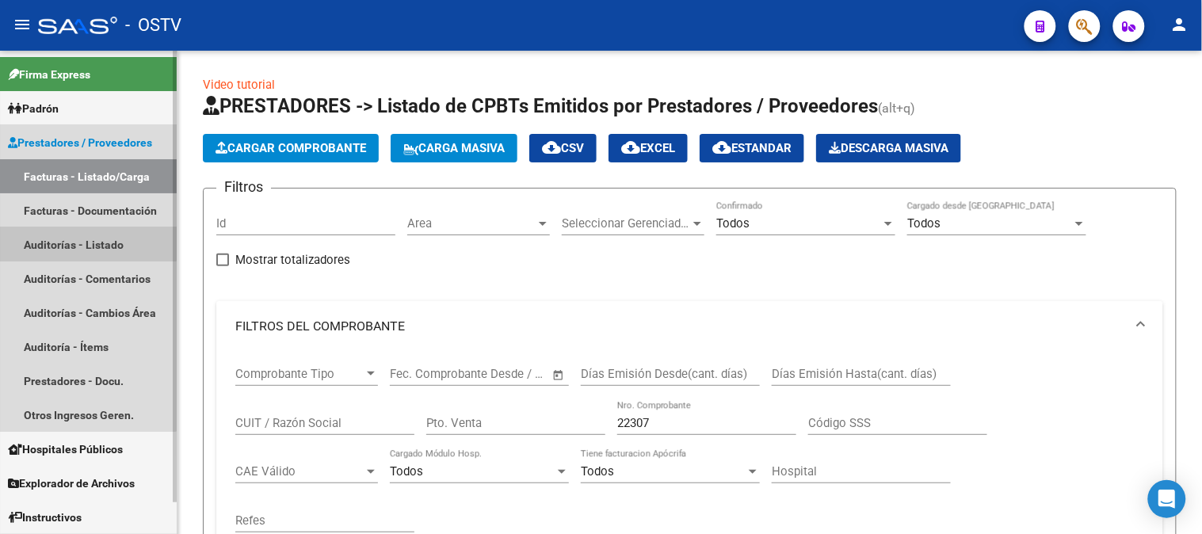
click at [87, 233] on link "Auditorías - Listado" at bounding box center [88, 244] width 177 height 34
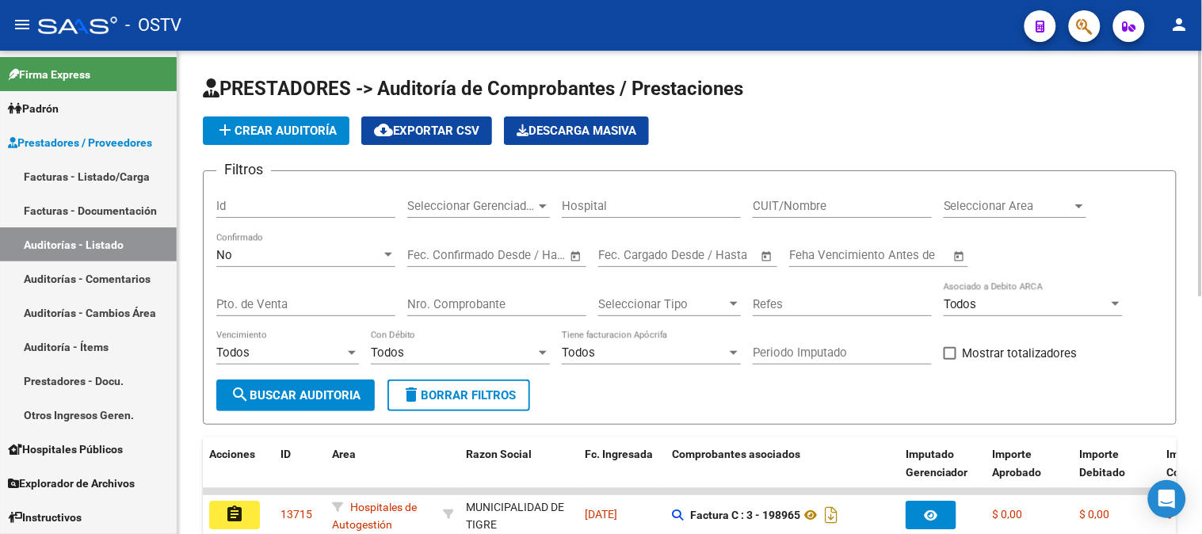
click at [456, 305] on input "Nro. Comprobante" at bounding box center [496, 304] width 179 height 14
click at [248, 258] on div "No" at bounding box center [298, 255] width 165 height 14
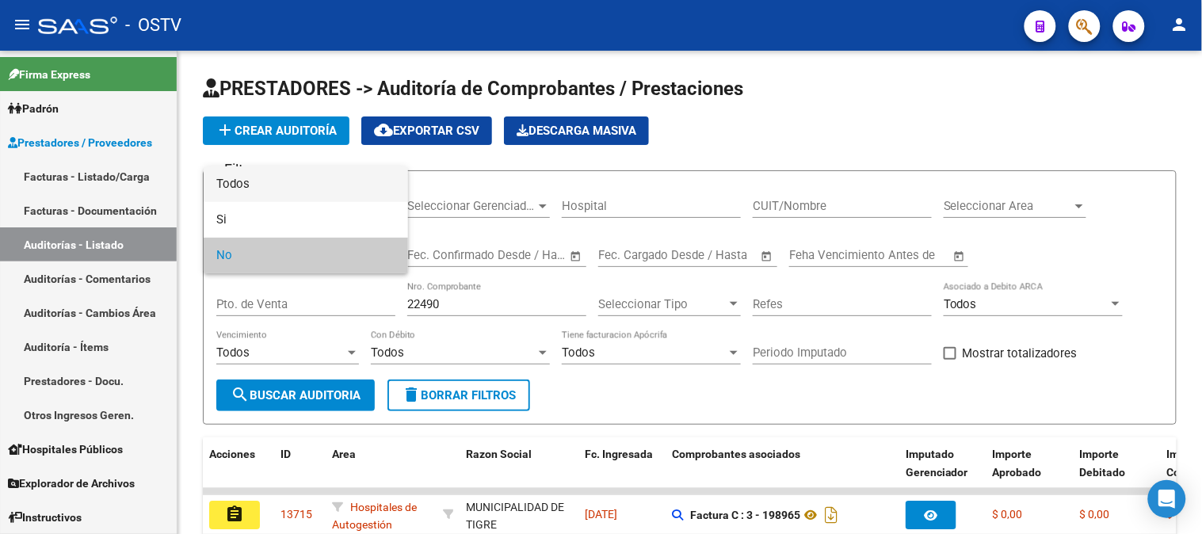
click at [254, 179] on span "Todos" at bounding box center [305, 184] width 179 height 36
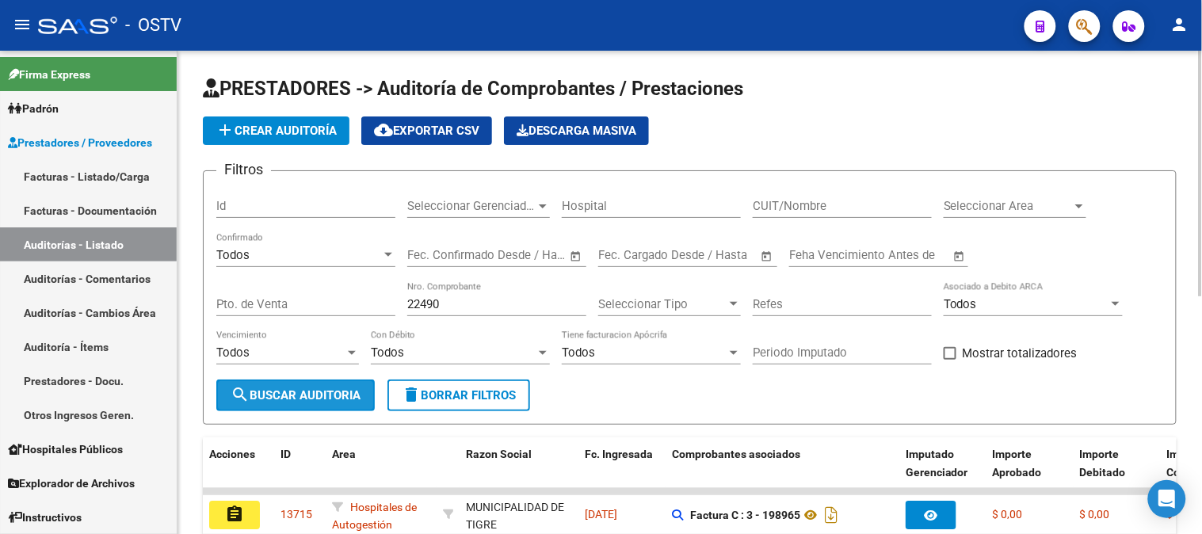
click at [291, 397] on span "search Buscar Auditoria" at bounding box center [296, 395] width 130 height 14
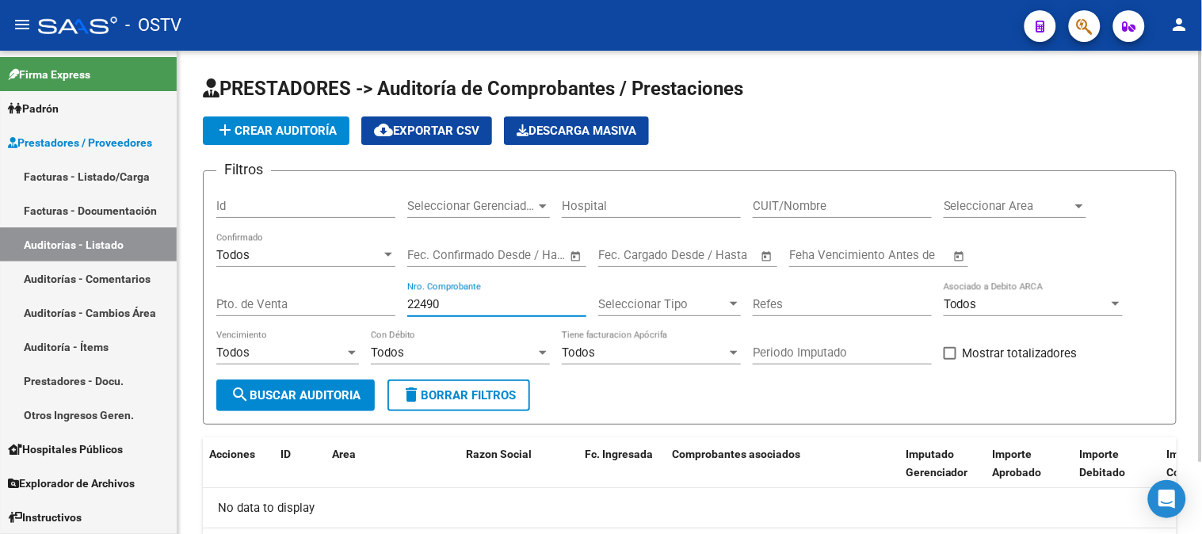
drag, startPoint x: 440, startPoint y: 307, endPoint x: 423, endPoint y: 310, distance: 16.8
click at [423, 310] on input "22490" at bounding box center [496, 304] width 179 height 14
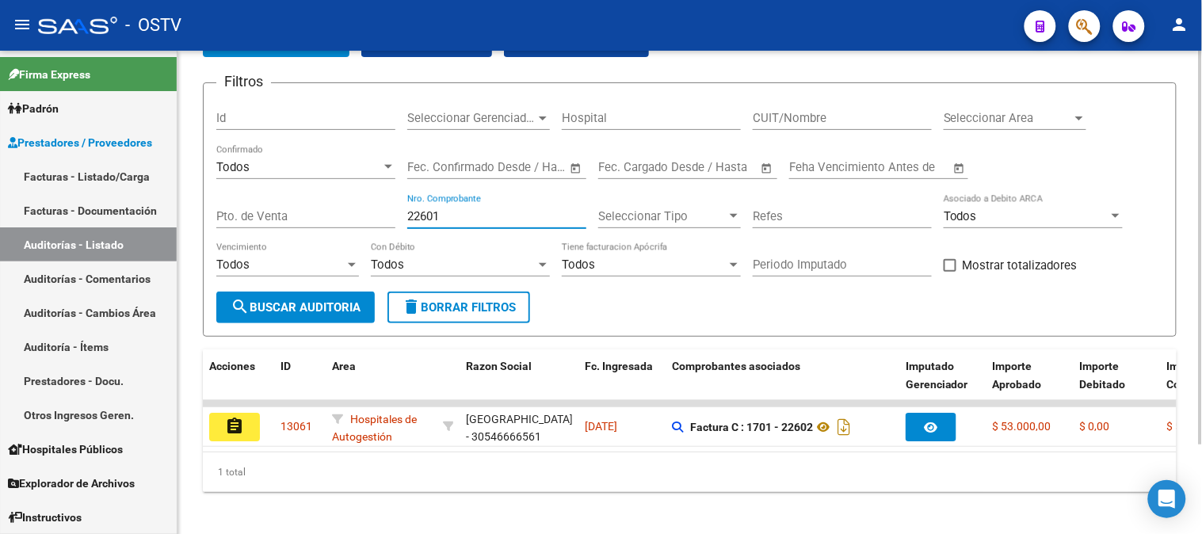
drag, startPoint x: 452, startPoint y: 212, endPoint x: 418, endPoint y: 208, distance: 33.5
click at [418, 208] on div "22601 Nro. Comprobante" at bounding box center [496, 211] width 179 height 34
type input "22766"
click at [83, 178] on link "Facturas - Listado/Carga" at bounding box center [88, 176] width 177 height 34
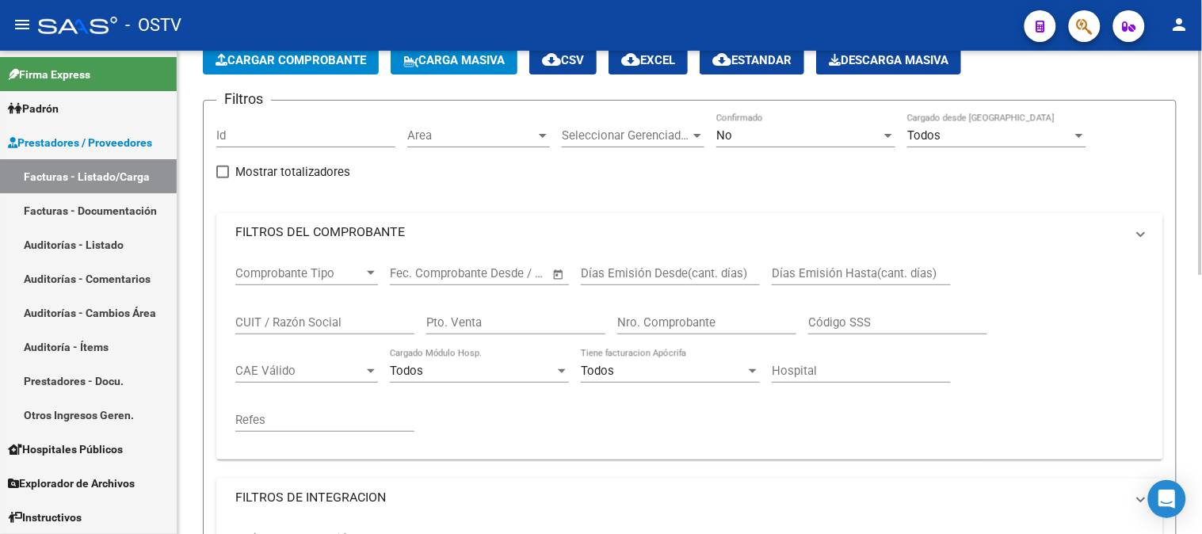
click at [766, 143] on div "No" at bounding box center [798, 135] width 165 height 14
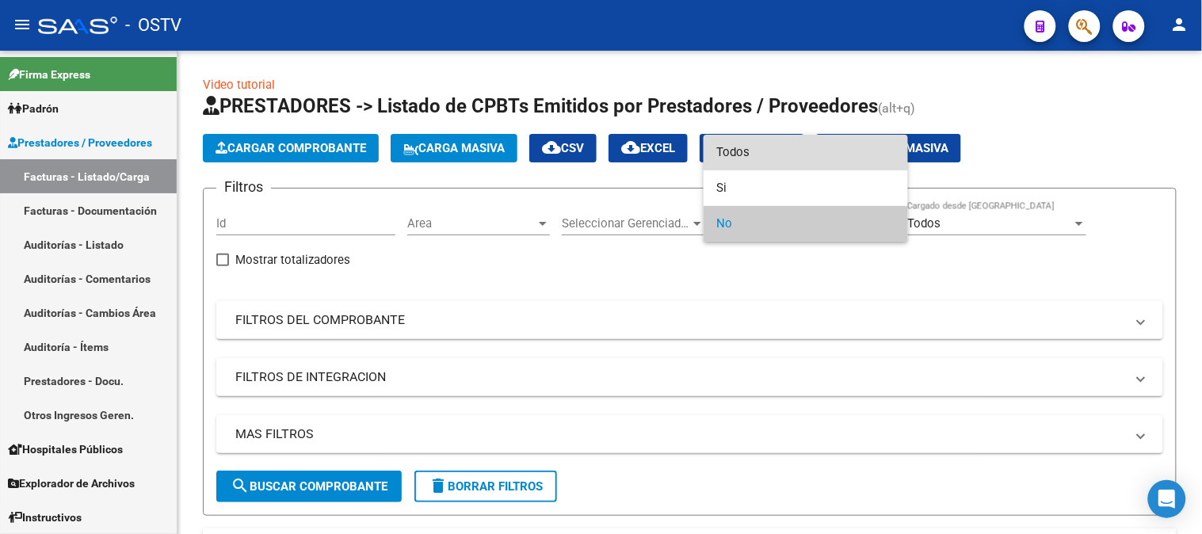
click at [763, 151] on span "Todos" at bounding box center [805, 153] width 179 height 36
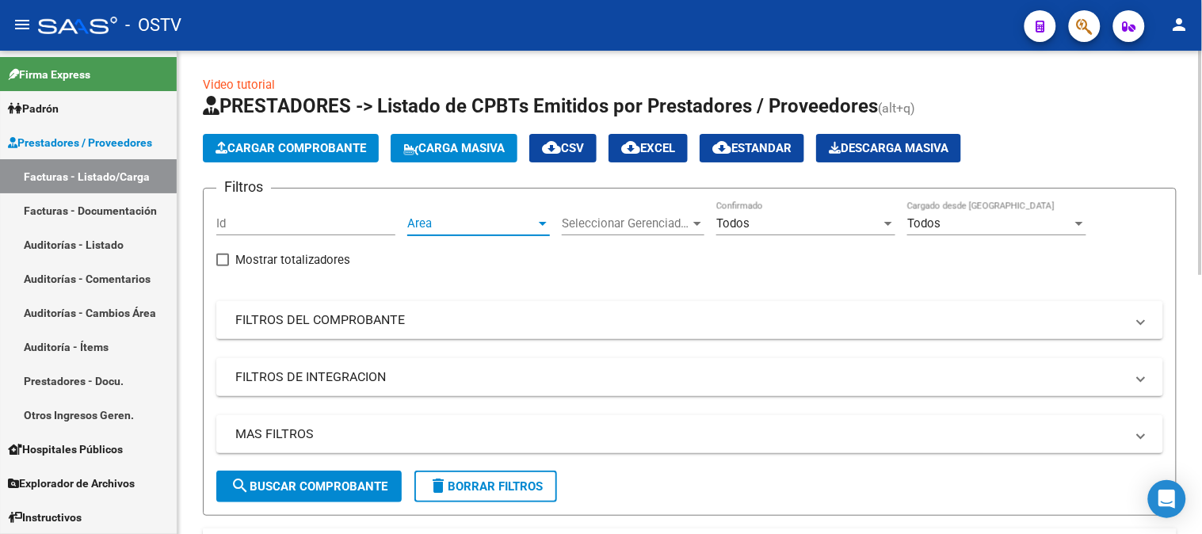
click at [460, 228] on span "Area" at bounding box center [471, 223] width 128 height 14
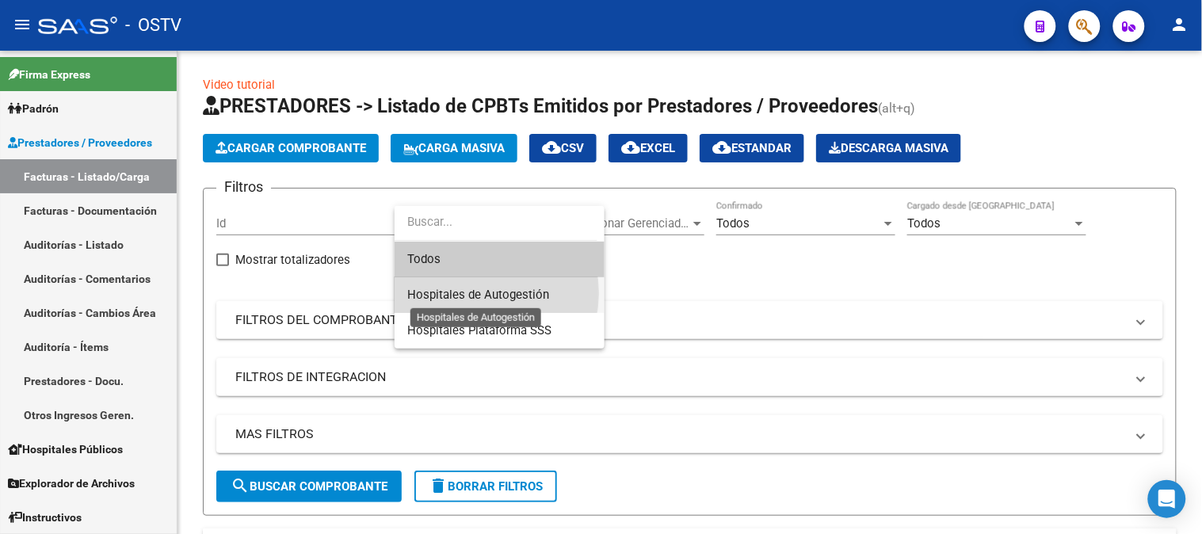
click at [464, 293] on span "Hospitales de Autogestión" at bounding box center [478, 295] width 142 height 14
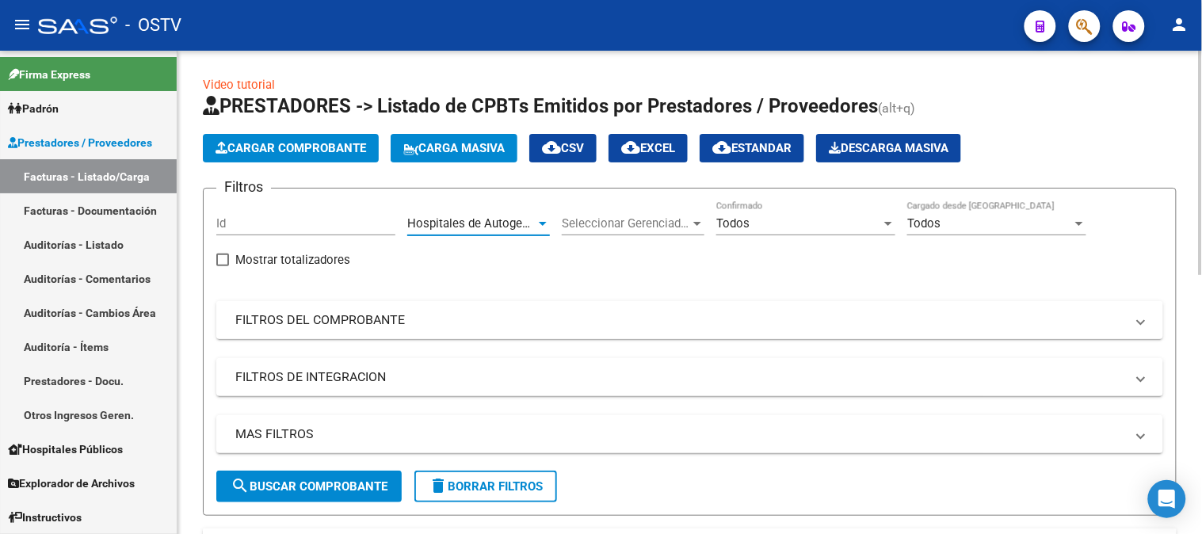
click at [430, 328] on mat-panel-title "FILTROS DEL COMPROBANTE" at bounding box center [680, 319] width 890 height 17
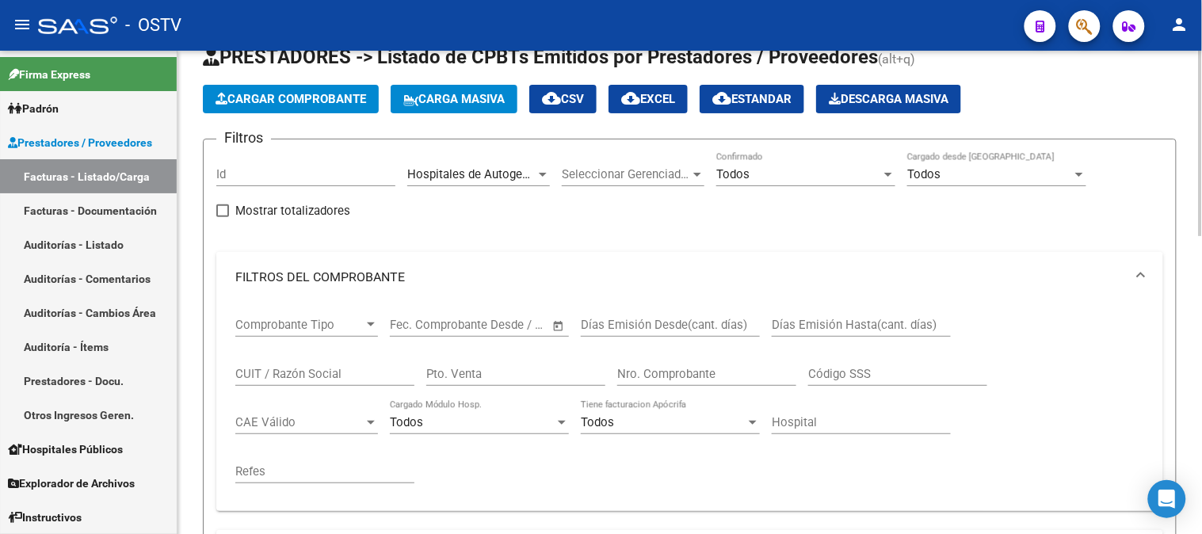
scroll to position [88, 0]
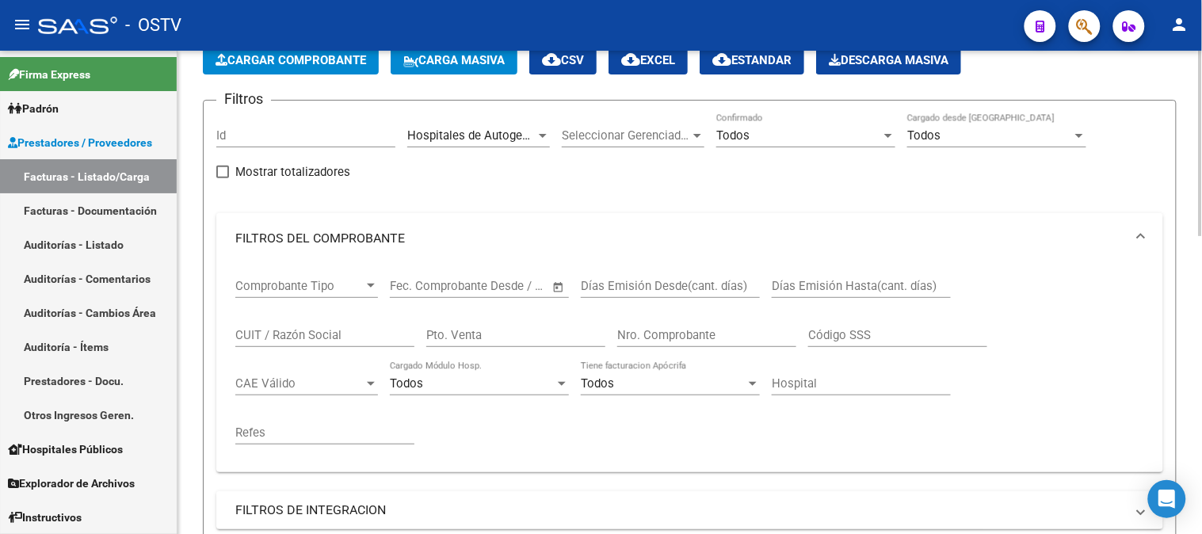
click at [647, 328] on input "Nro. Comprobante" at bounding box center [706, 335] width 179 height 14
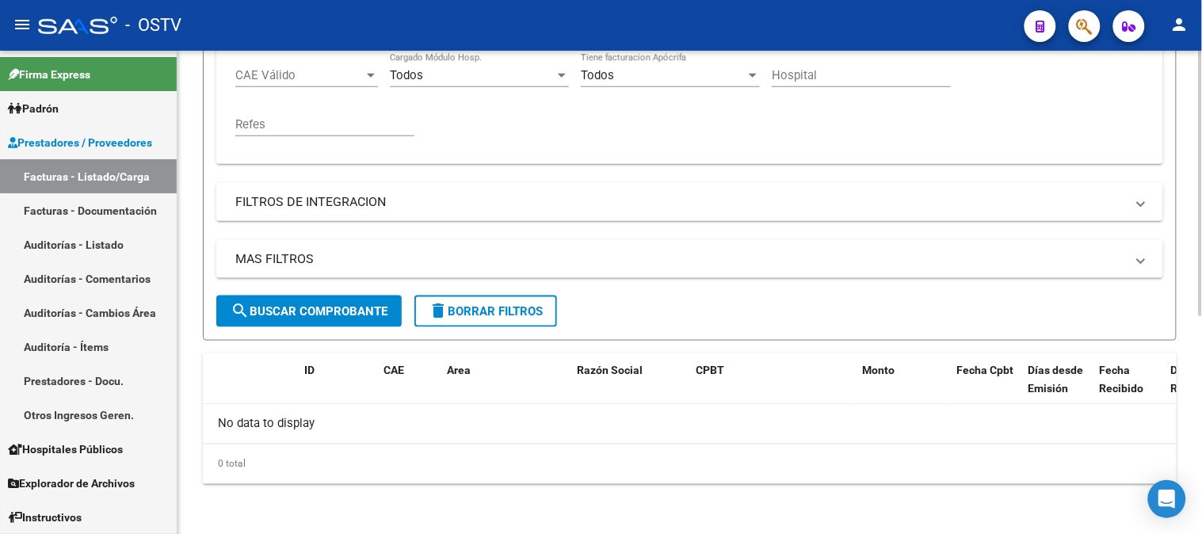
scroll to position [0, 0]
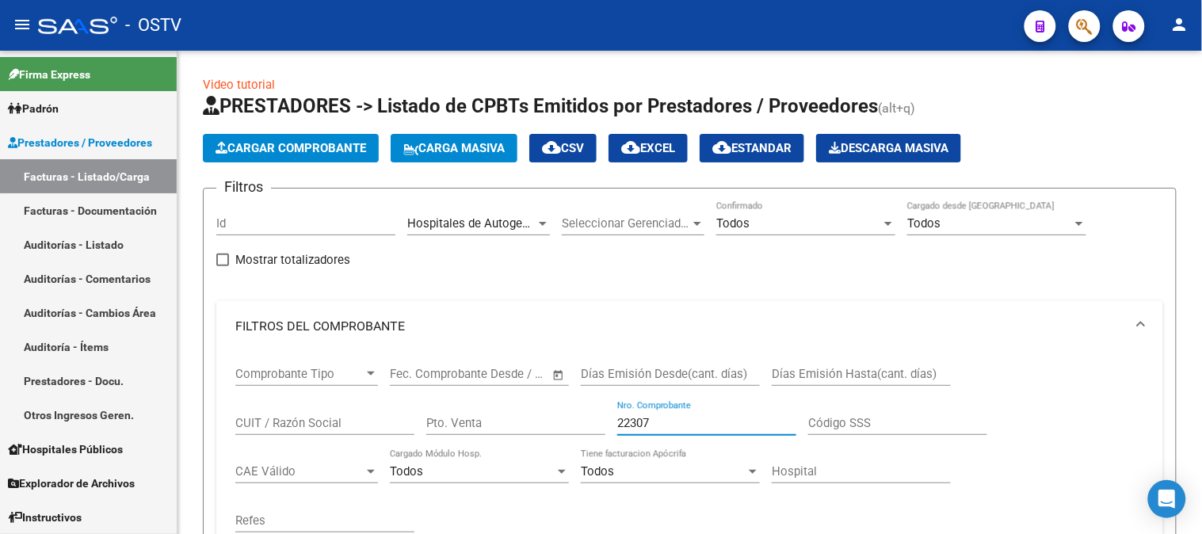
type input "22307"
click at [59, 238] on link "Auditorías - Listado" at bounding box center [88, 244] width 177 height 34
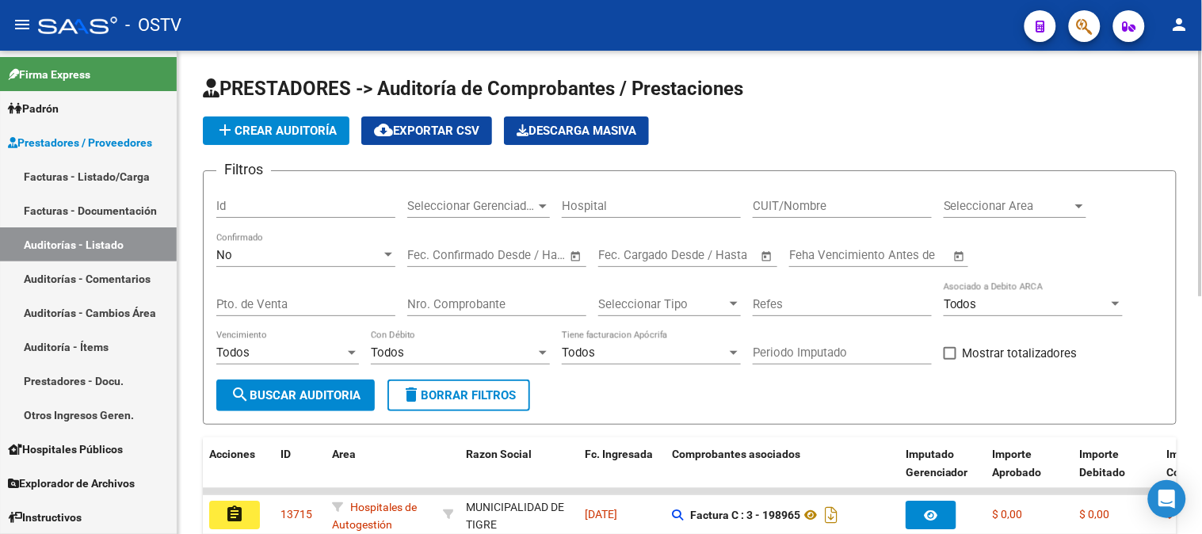
click at [285, 304] on input "Pto. de Venta" at bounding box center [305, 304] width 179 height 14
type input "195"
click at [258, 258] on div "No" at bounding box center [298, 255] width 165 height 14
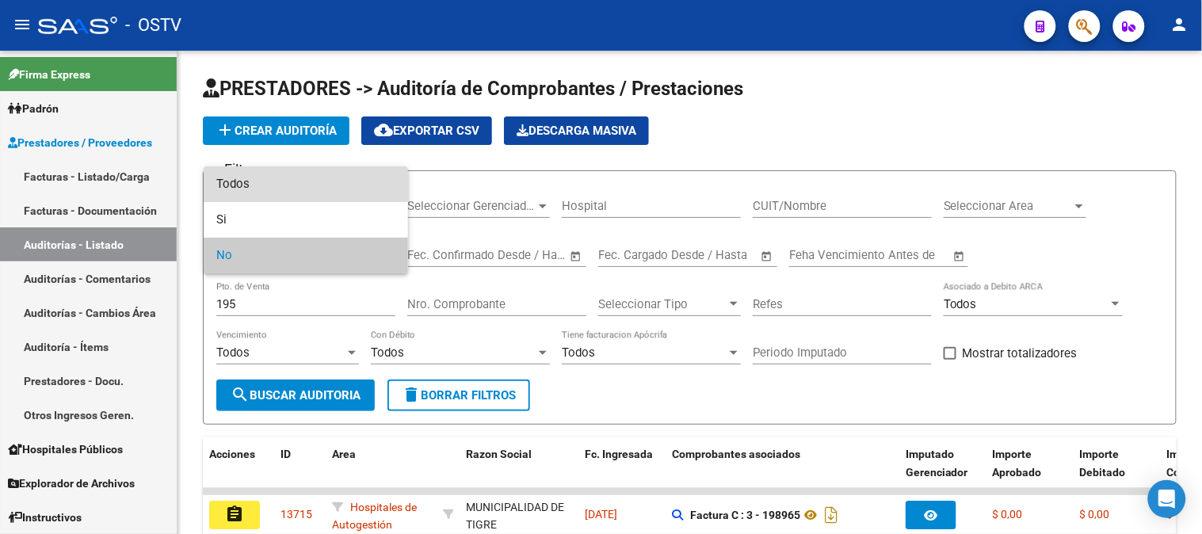
click at [260, 185] on span "Todos" at bounding box center [305, 184] width 179 height 36
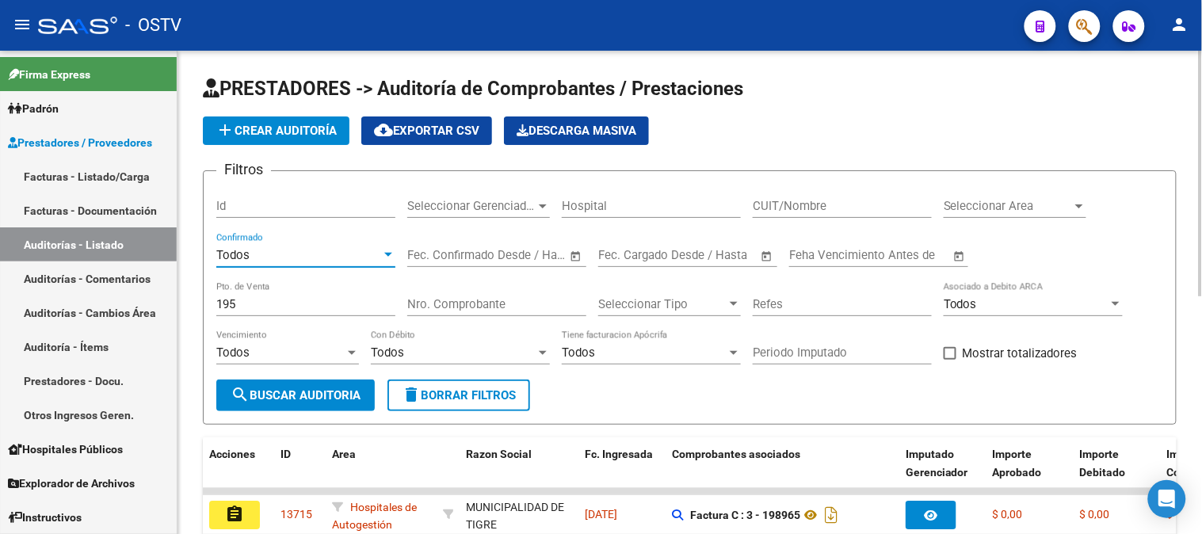
click at [486, 311] on input "Nro. Comprobante" at bounding box center [496, 304] width 179 height 14
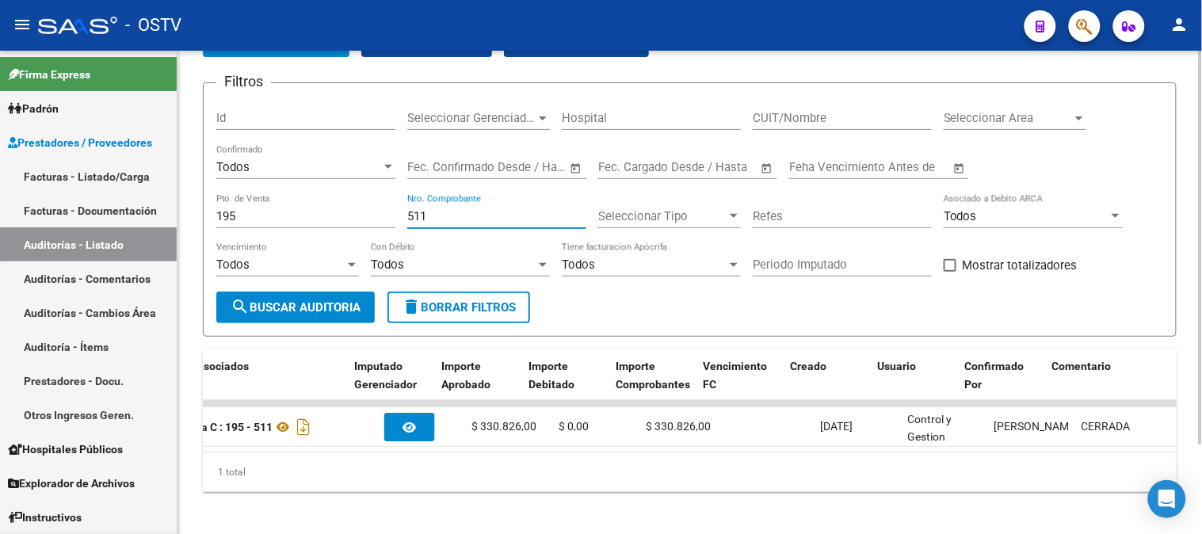
scroll to position [0, 551]
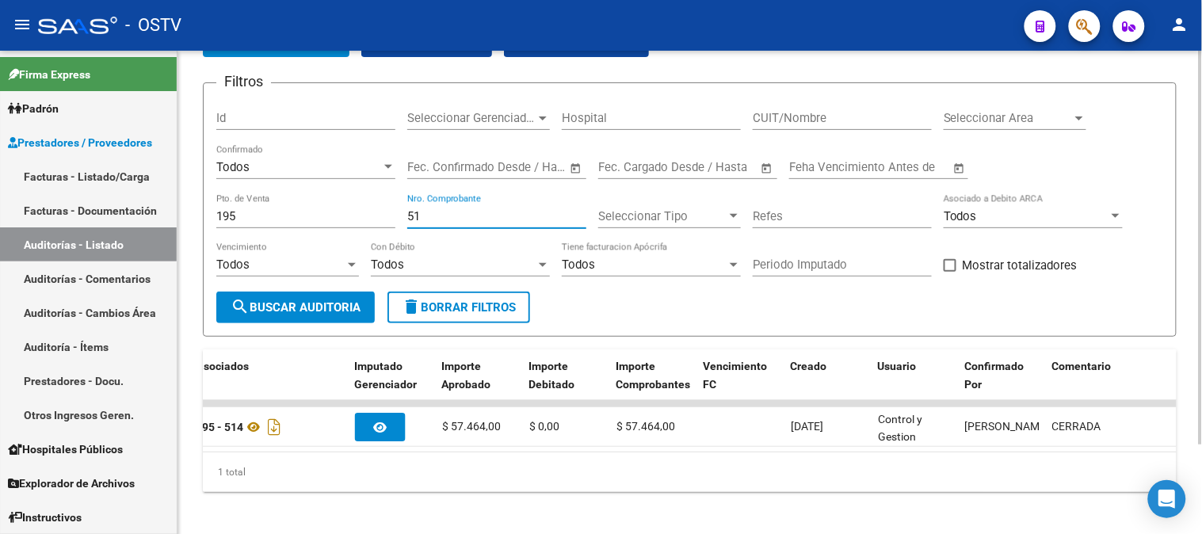
type input "5"
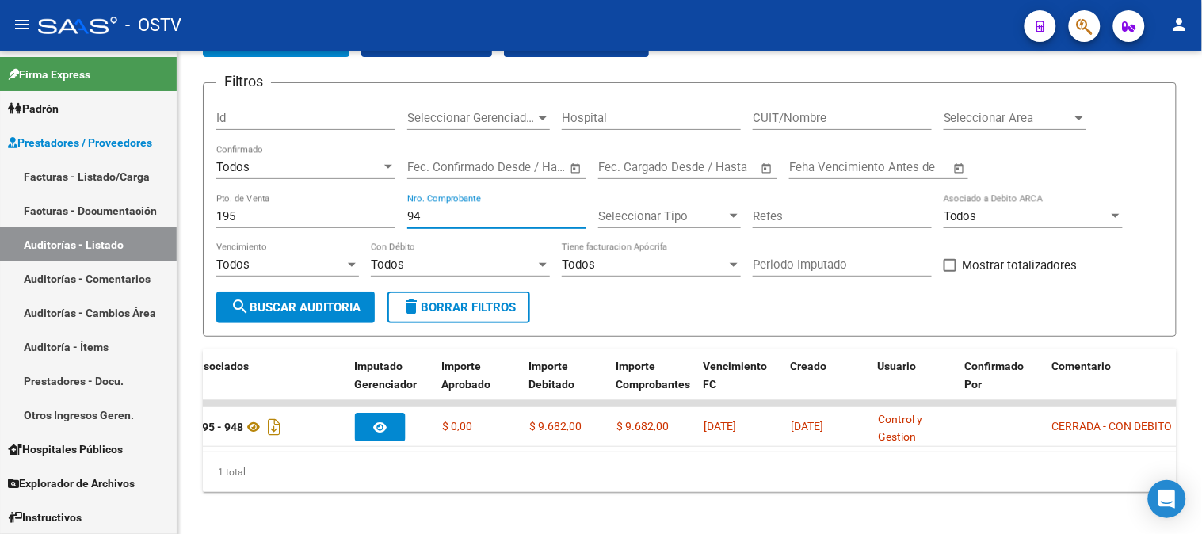
type input "9"
type input "1221"
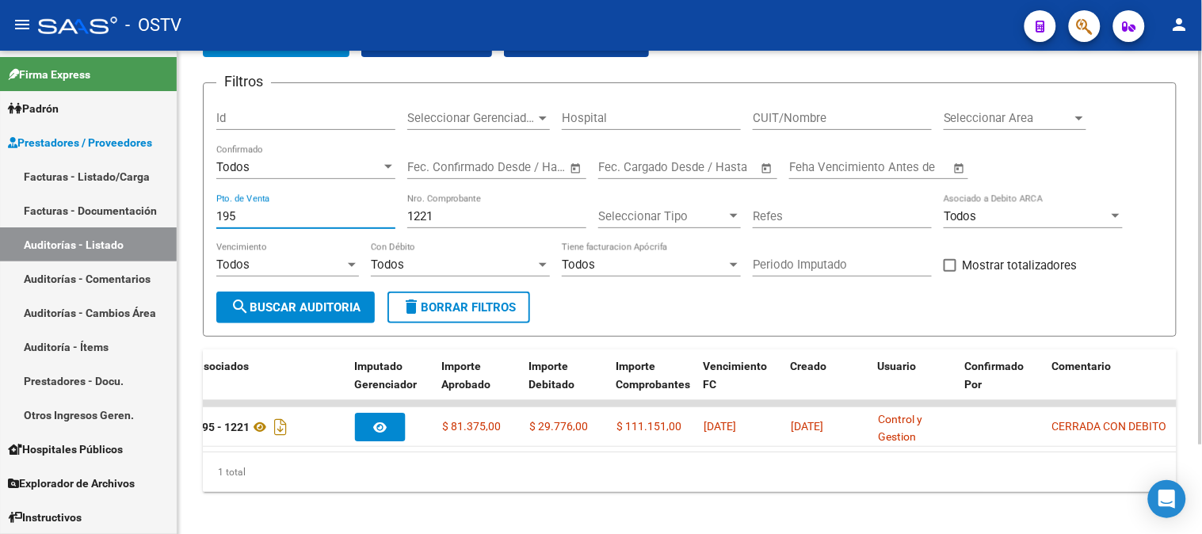
drag, startPoint x: 335, startPoint y: 220, endPoint x: 206, endPoint y: 216, distance: 129.2
click at [206, 216] on form "Filtros Id Seleccionar Gerenciador Seleccionar Gerenciador Hospital CUIT/Nombre…" at bounding box center [690, 209] width 974 height 254
drag, startPoint x: 445, startPoint y: 211, endPoint x: 395, endPoint y: 220, distance: 51.6
click at [395, 220] on div "Filtros Id Seleccionar Gerenciador Seleccionar Gerenciador Hospital CUIT/Nombre…" at bounding box center [689, 194] width 947 height 196
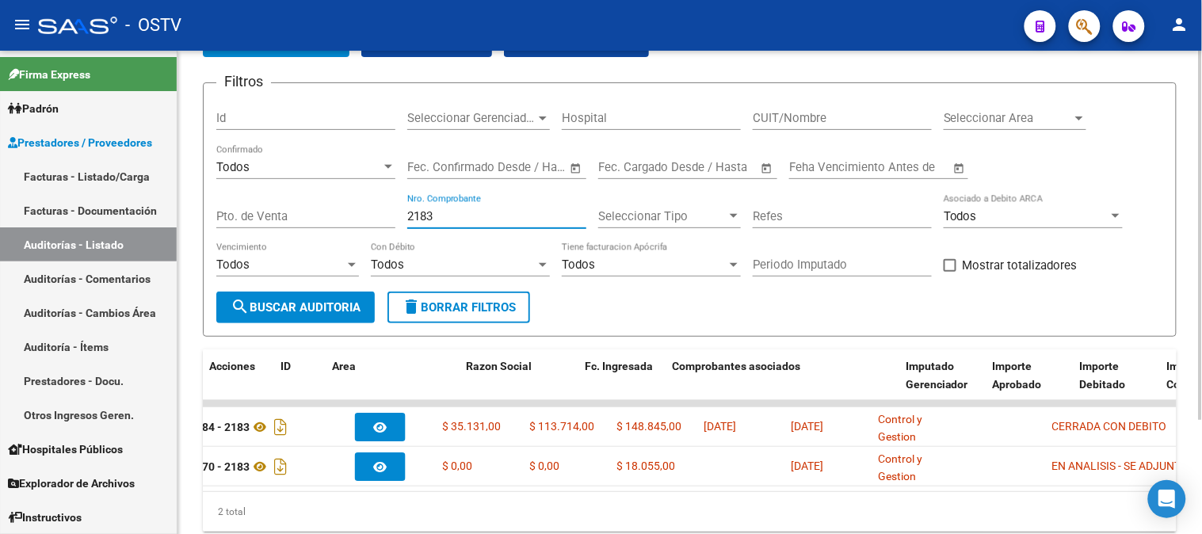
scroll to position [0, 0]
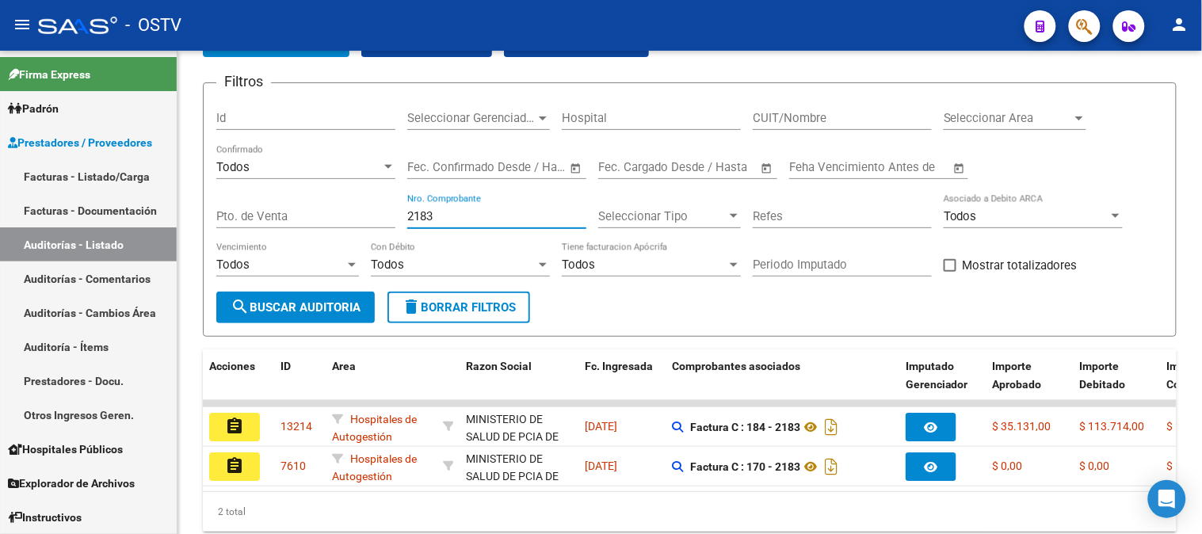
type input "2183"
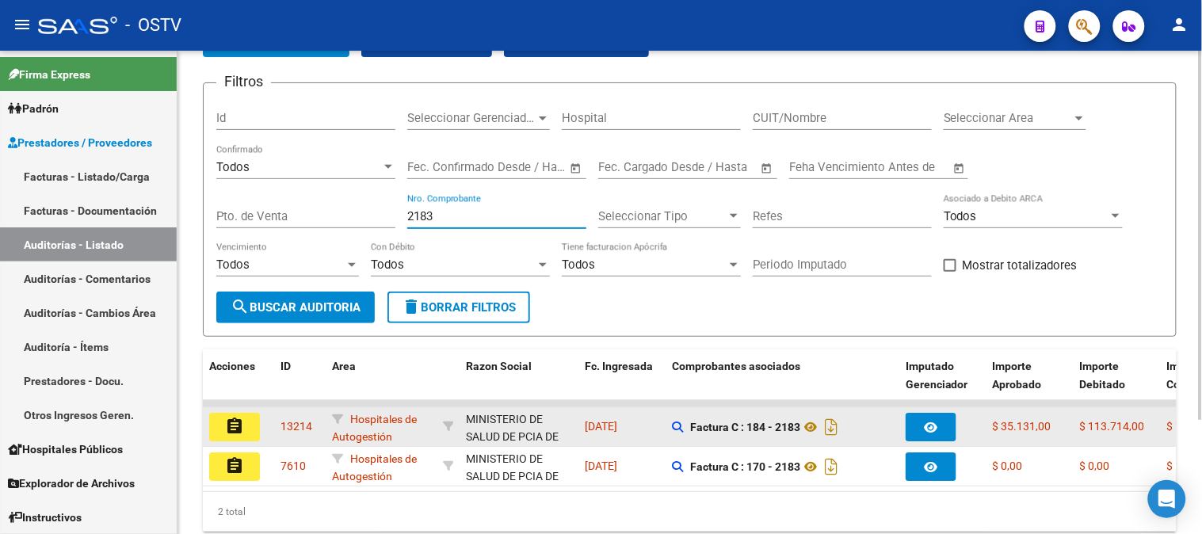
click at [235, 428] on mat-icon "assignment" at bounding box center [234, 426] width 19 height 19
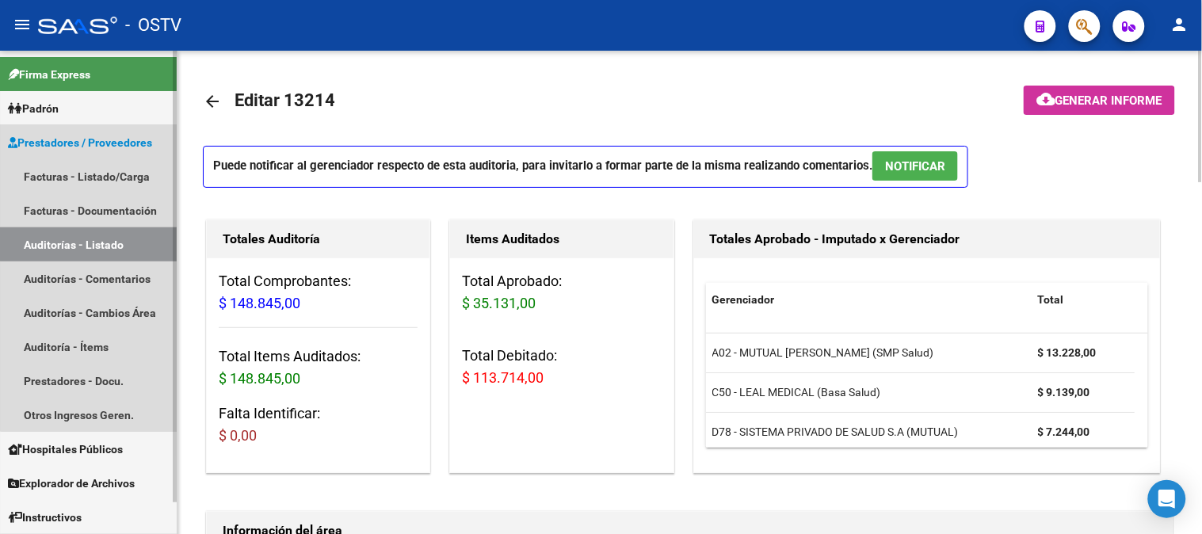
click at [109, 241] on link "Auditorías - Listado" at bounding box center [88, 244] width 177 height 34
